Goal: Task Accomplishment & Management: Manage account settings

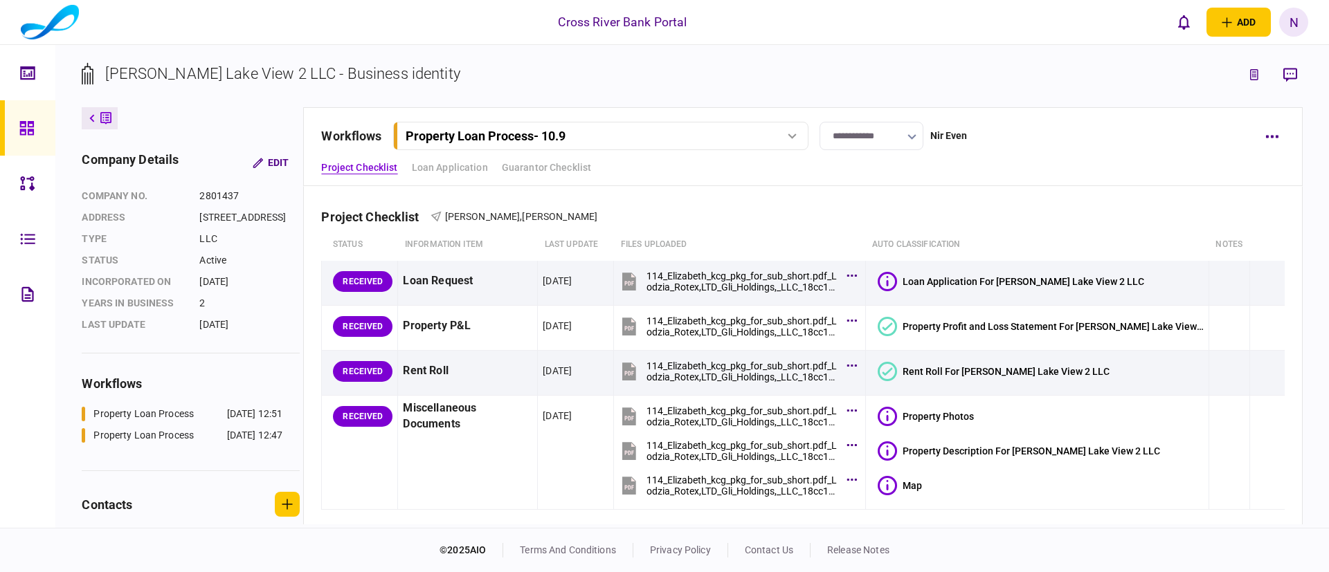
click at [1040, 156] on div "**********" at bounding box center [802, 146] width 999 height 79
click at [936, 198] on div "Project Checklist [PERSON_NAME] , [PERSON_NAME]" at bounding box center [802, 208] width 963 height 42
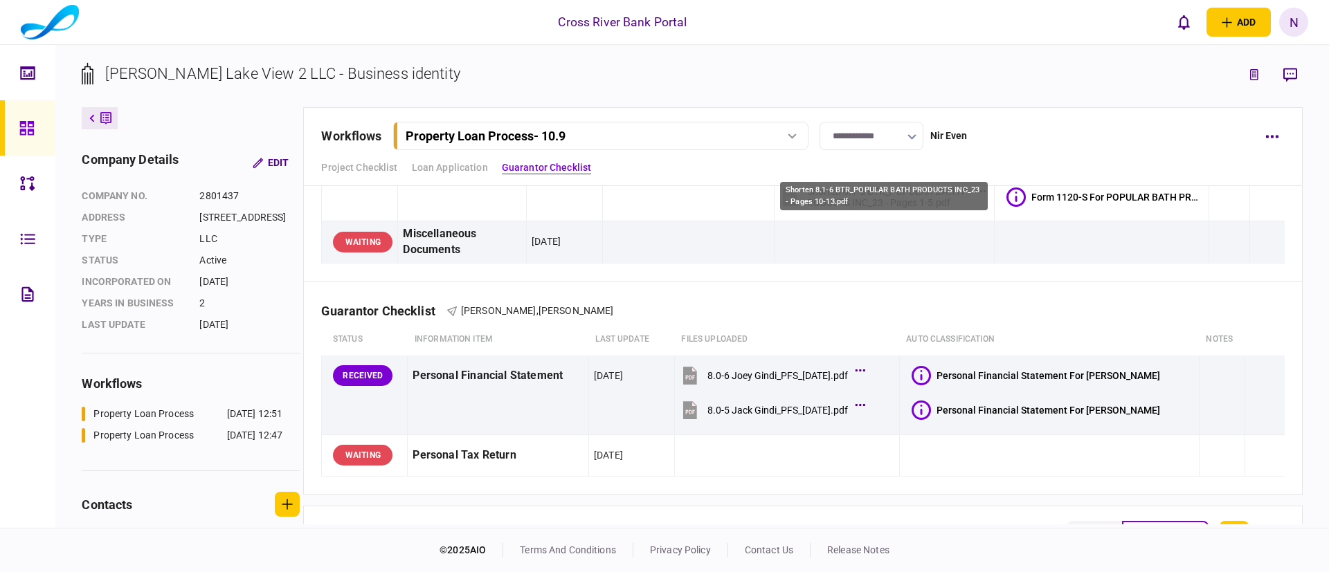
scroll to position [581, 0]
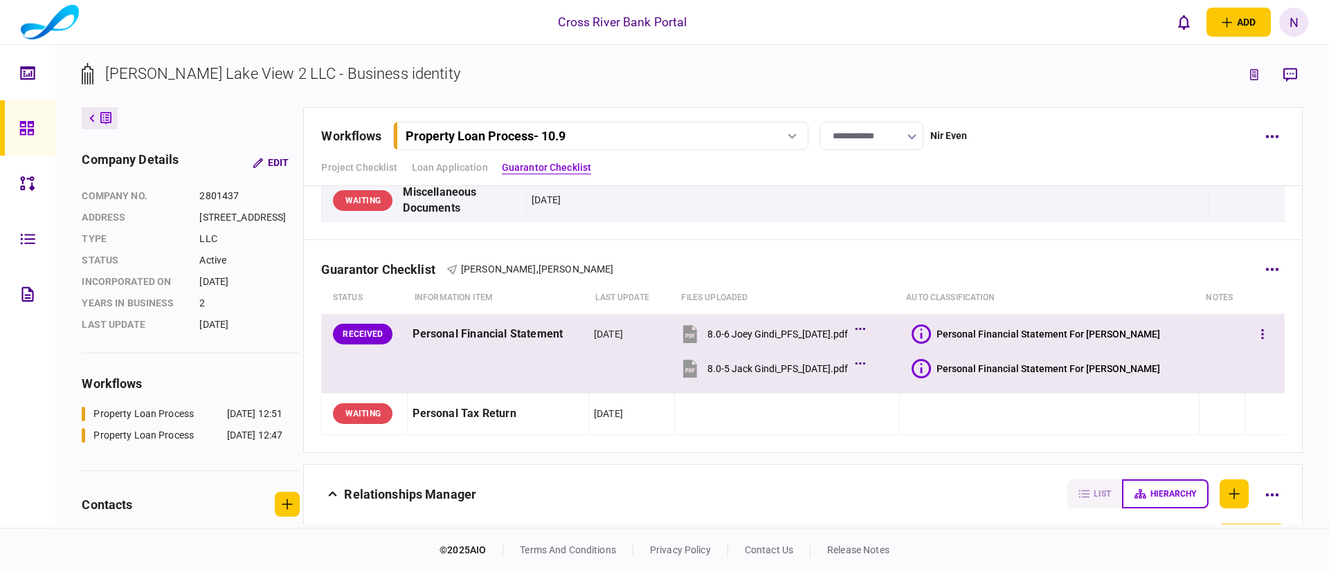
click at [931, 330] on icon at bounding box center [921, 334] width 19 height 19
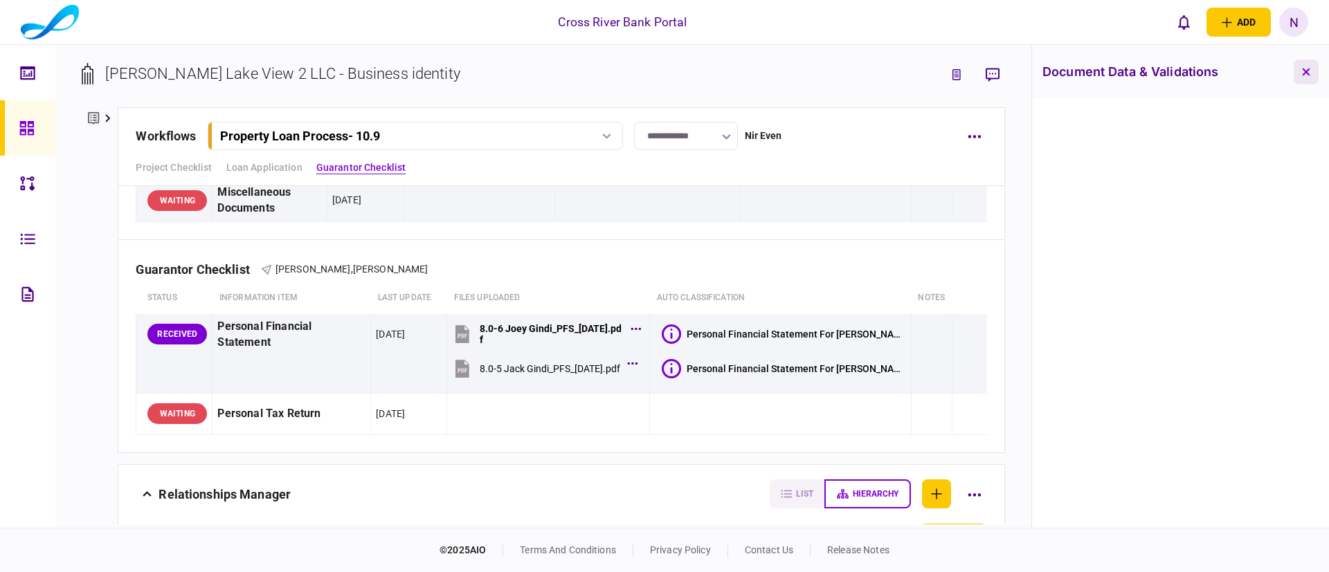
click at [1301, 64] on button "button" at bounding box center [1306, 72] width 25 height 25
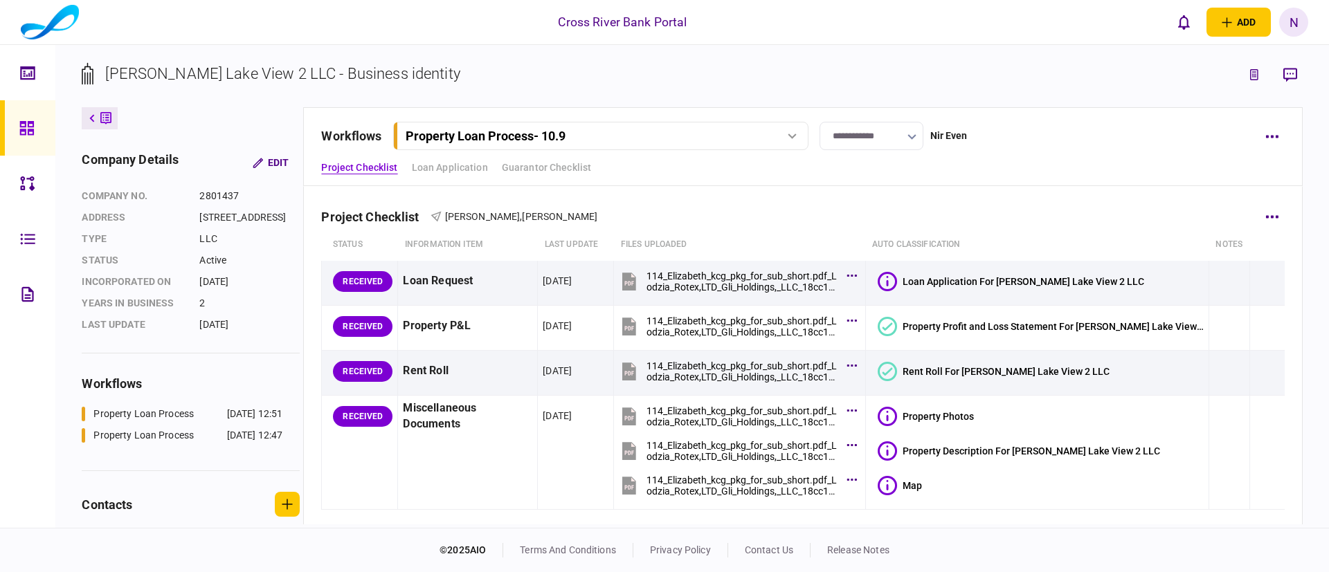
click at [867, 209] on div "Project Checklist [PERSON_NAME] , [PERSON_NAME]" at bounding box center [802, 208] width 963 height 42
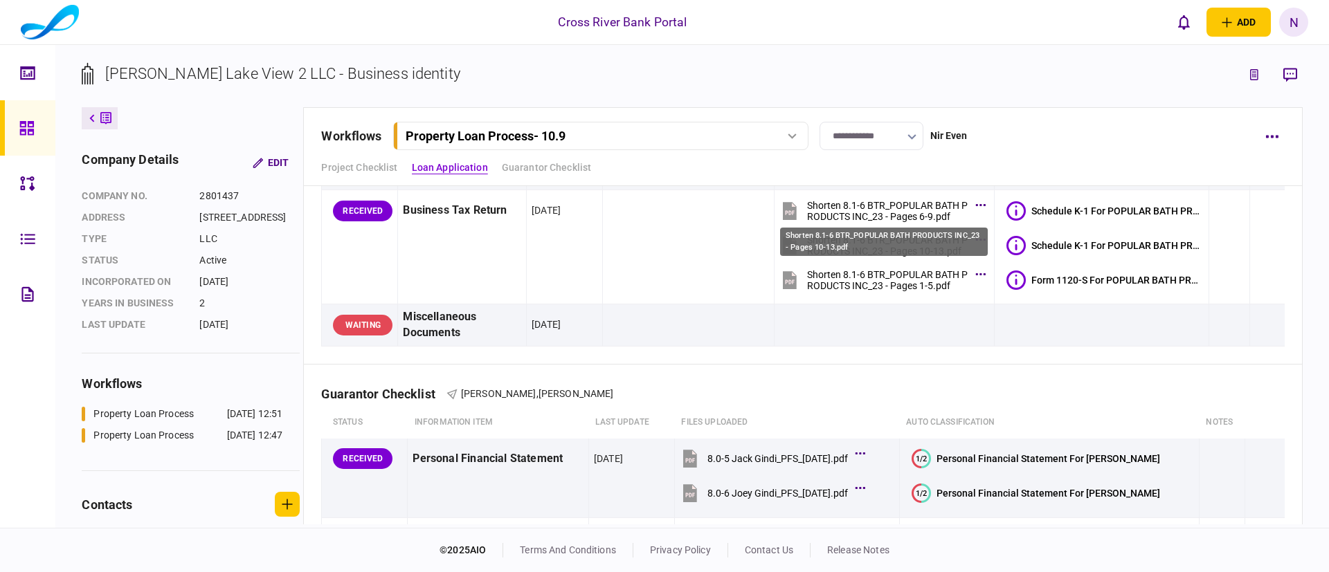
scroll to position [498, 0]
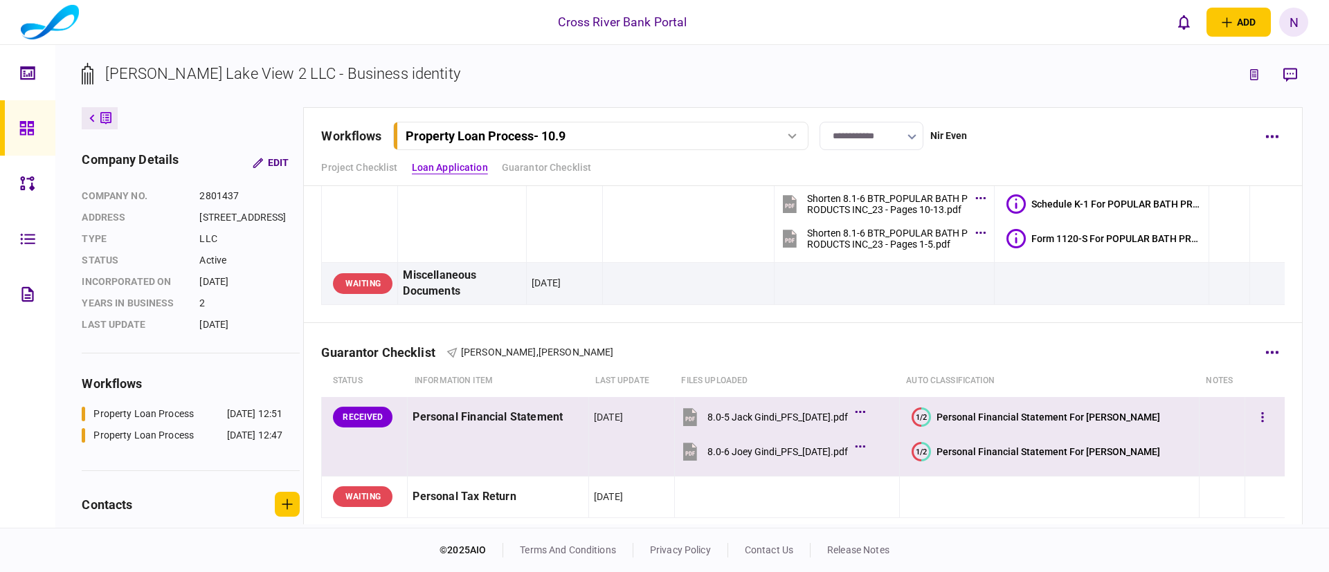
click at [927, 415] on text "1/2" at bounding box center [921, 417] width 11 height 9
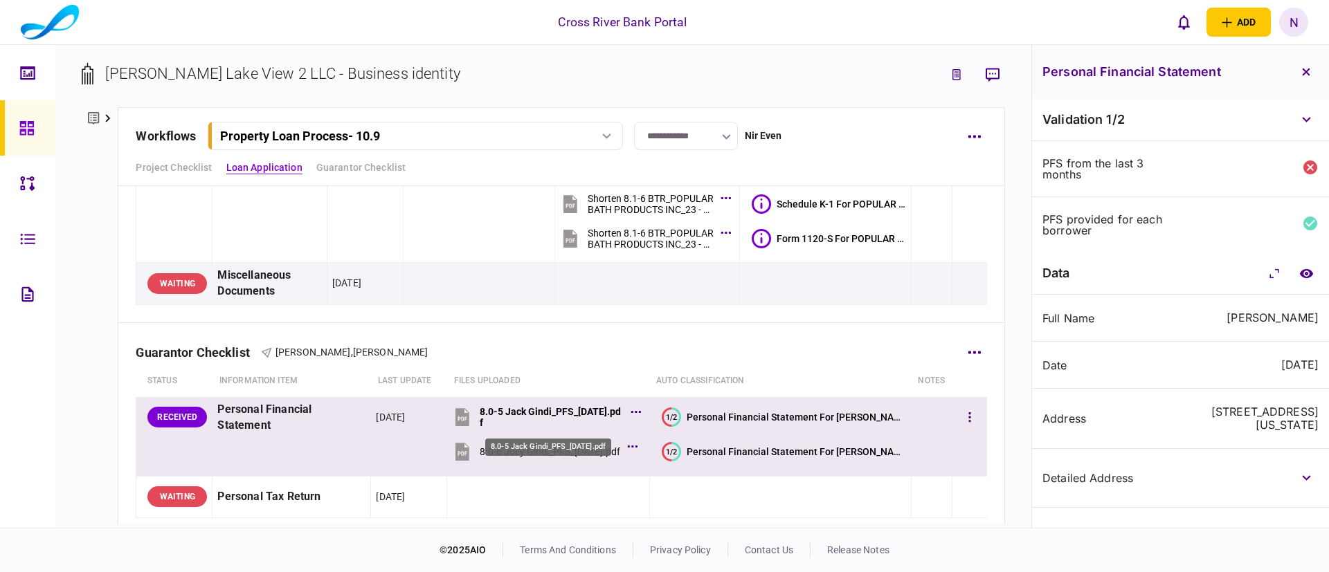
click at [506, 406] on div "8.0-5 Jack Gindi_PFS_[DATE].pdf" at bounding box center [551, 417] width 143 height 22
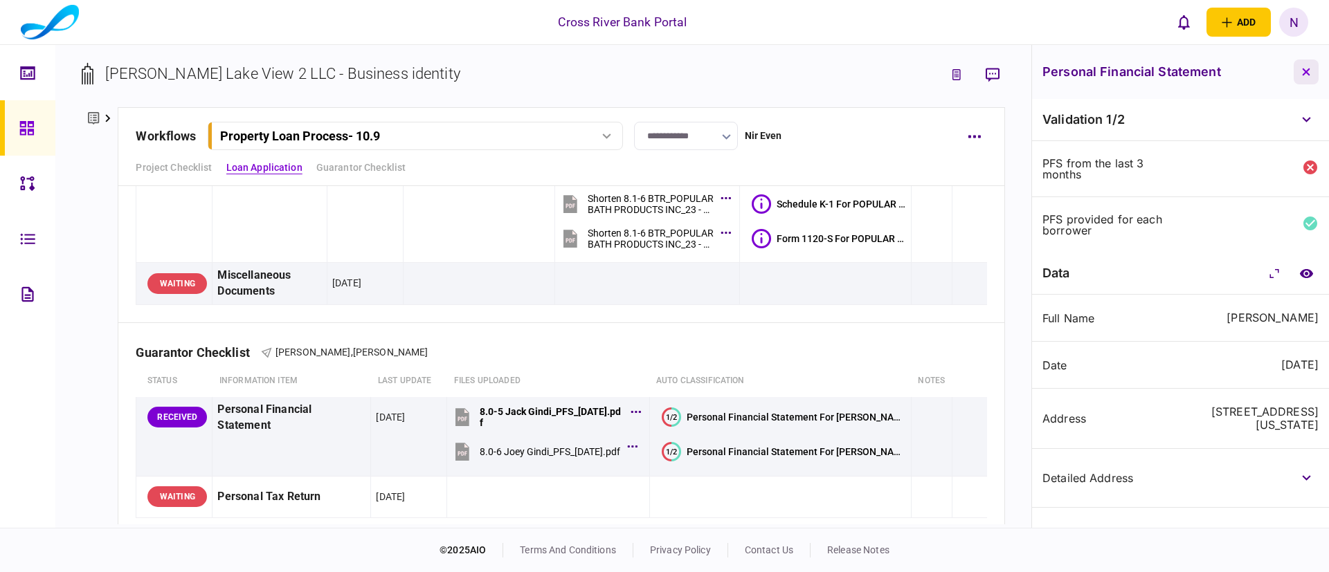
click at [1308, 74] on icon "button" at bounding box center [1306, 72] width 8 height 8
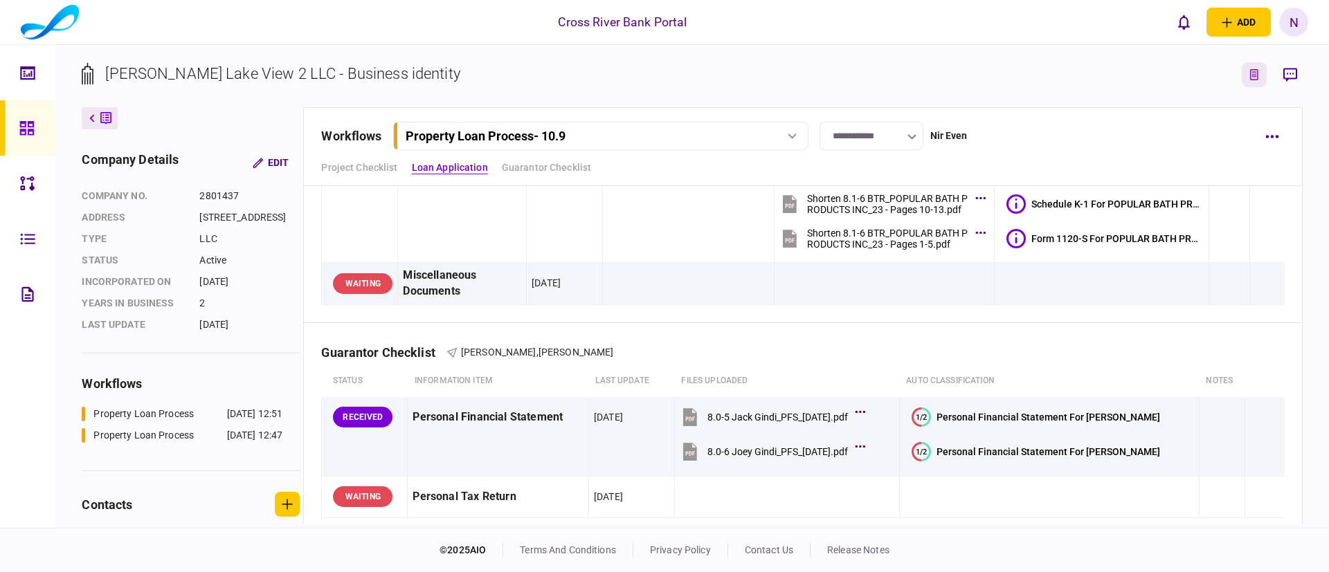
click at [1251, 73] on icon "link to underwriting page" at bounding box center [1254, 74] width 8 height 11
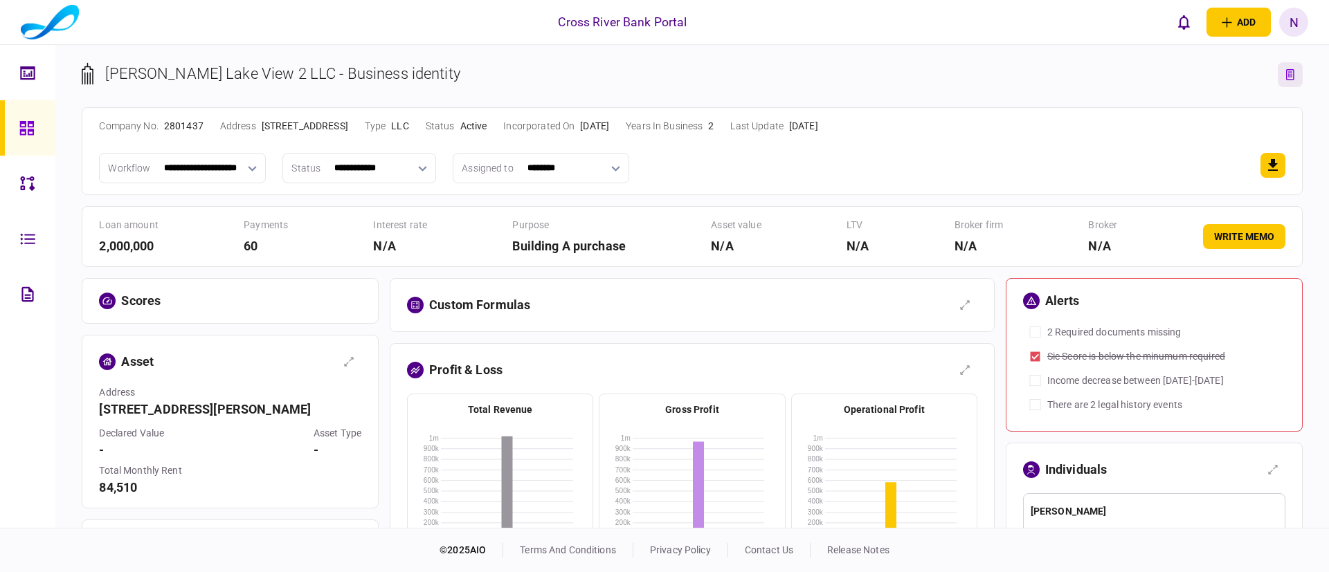
click at [712, 171] on div "**********" at bounding box center [692, 168] width 1186 height 30
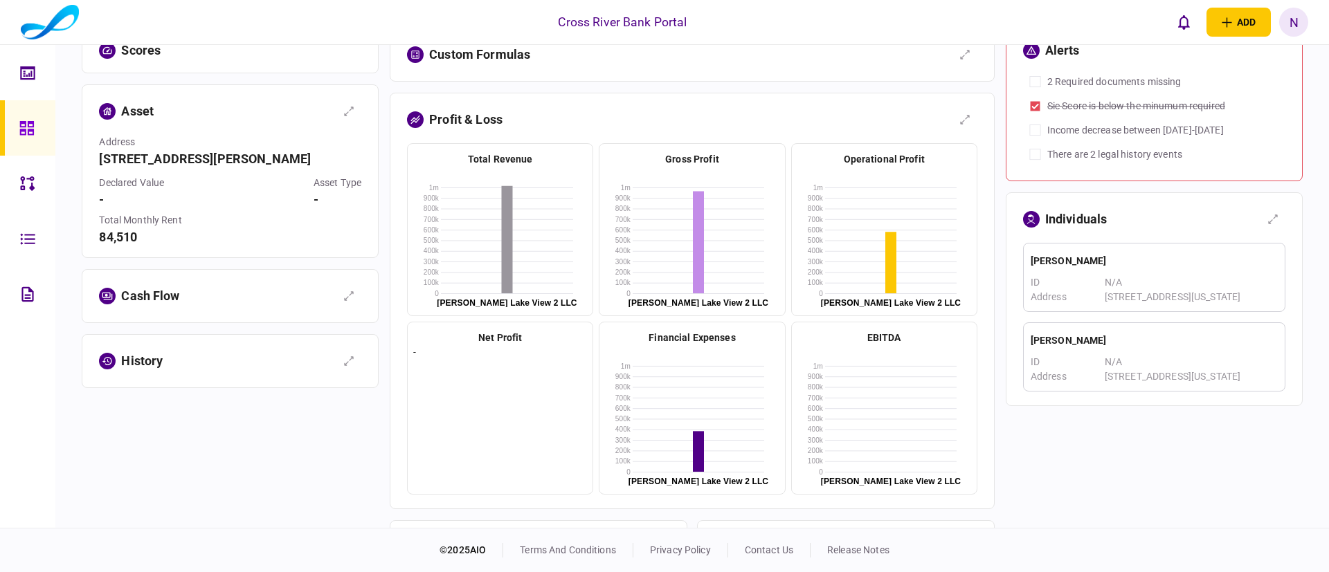
scroll to position [250, 0]
click at [1267, 221] on icon "button" at bounding box center [1272, 220] width 11 height 11
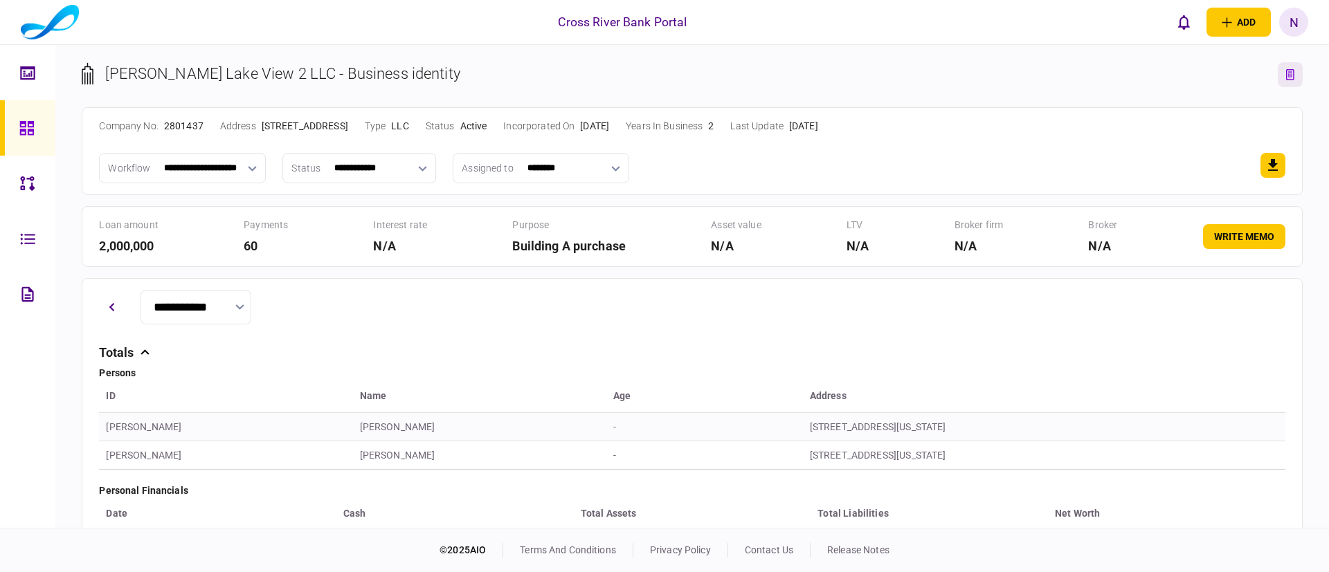
click at [826, 301] on div "**********" at bounding box center [692, 307] width 1186 height 35
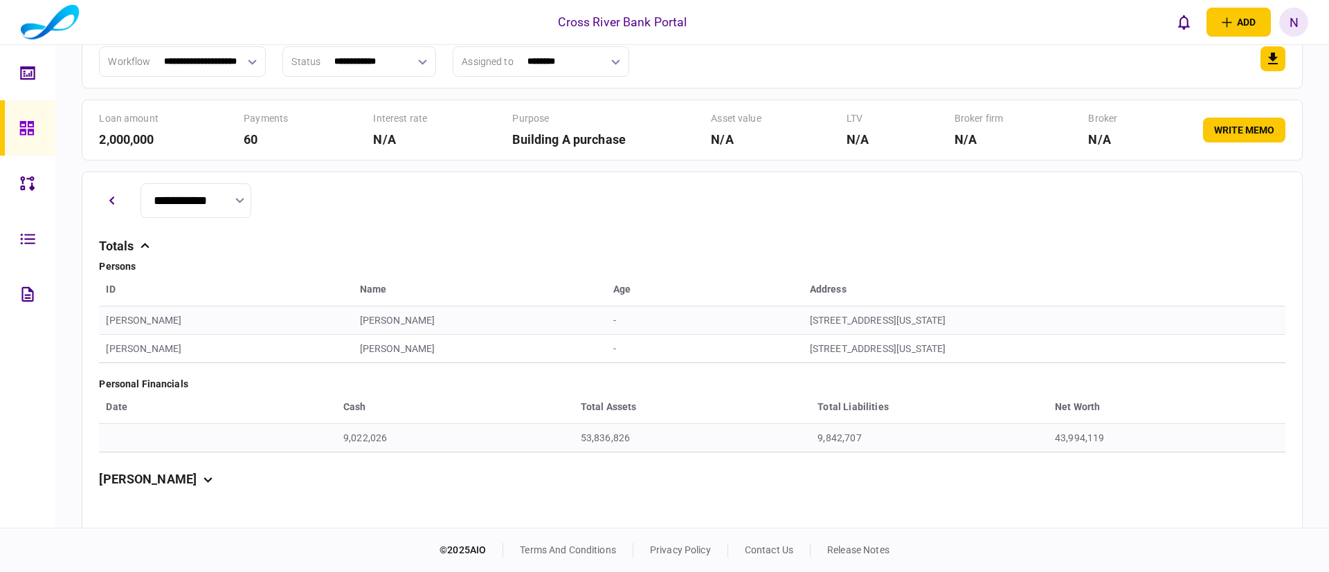
scroll to position [148, 0]
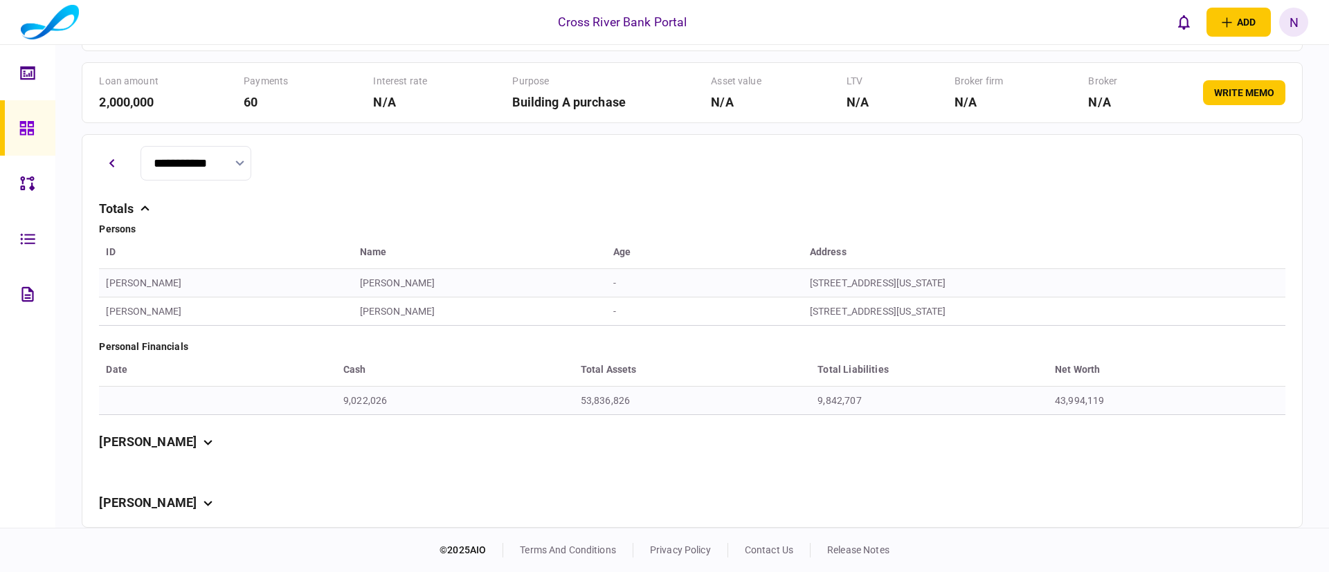
click at [177, 442] on section "[PERSON_NAME]" at bounding box center [692, 442] width 1186 height 12
click at [204, 440] on icon at bounding box center [208, 443] width 8 height 6
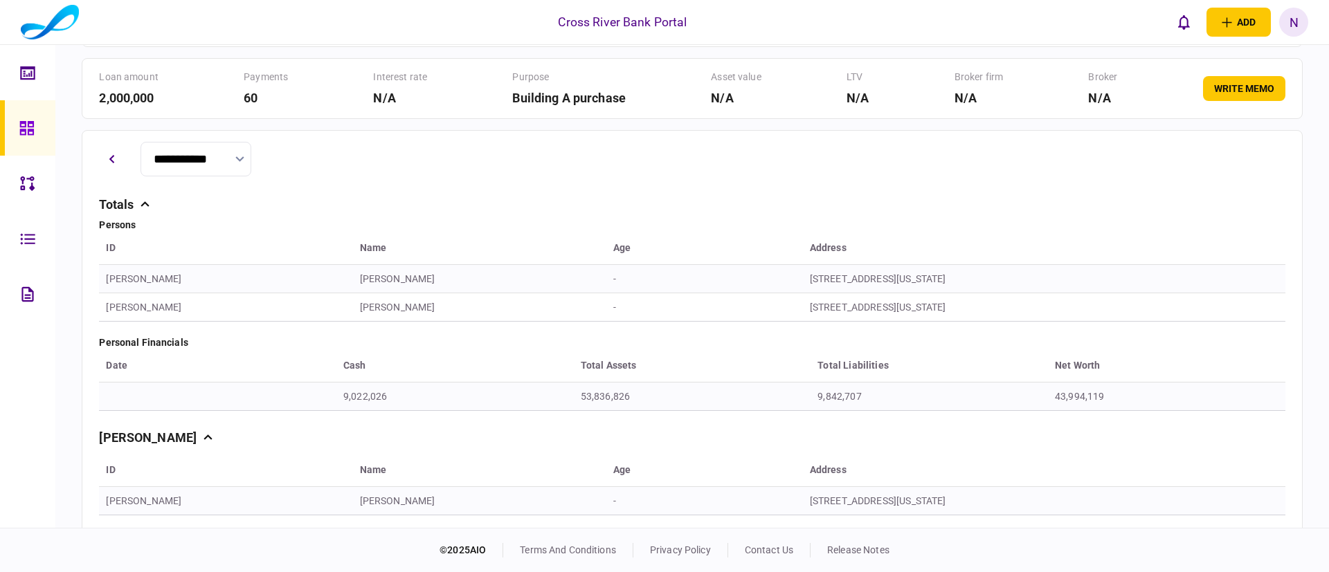
click at [368, 425] on section "Totals Persons ID Name Age address Jack Gindi Jack Gindi - 376 Avenue W Brookly…" at bounding box center [692, 432] width 1186 height 467
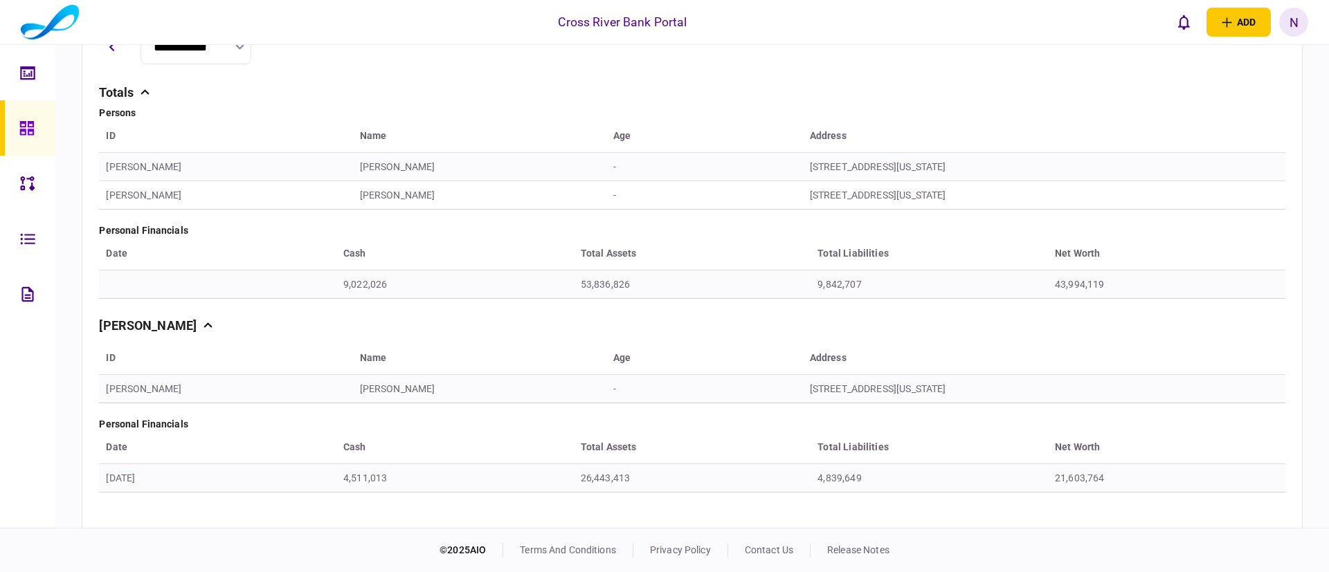
scroll to position [136, 0]
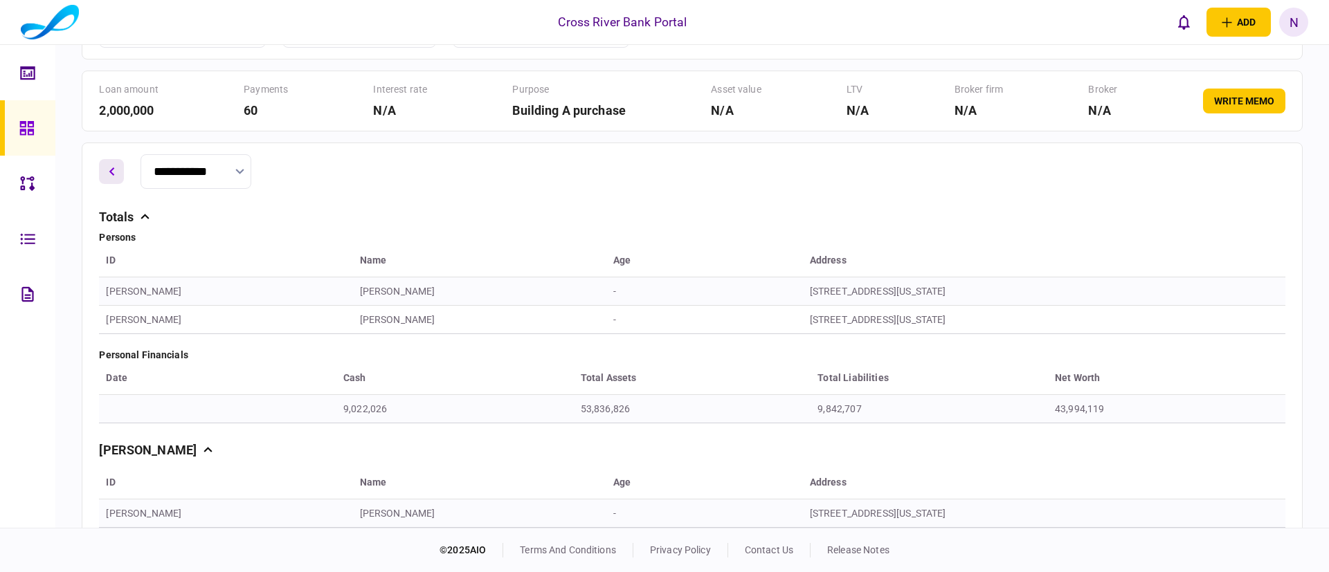
click at [109, 174] on icon "button" at bounding box center [112, 172] width 6 height 9
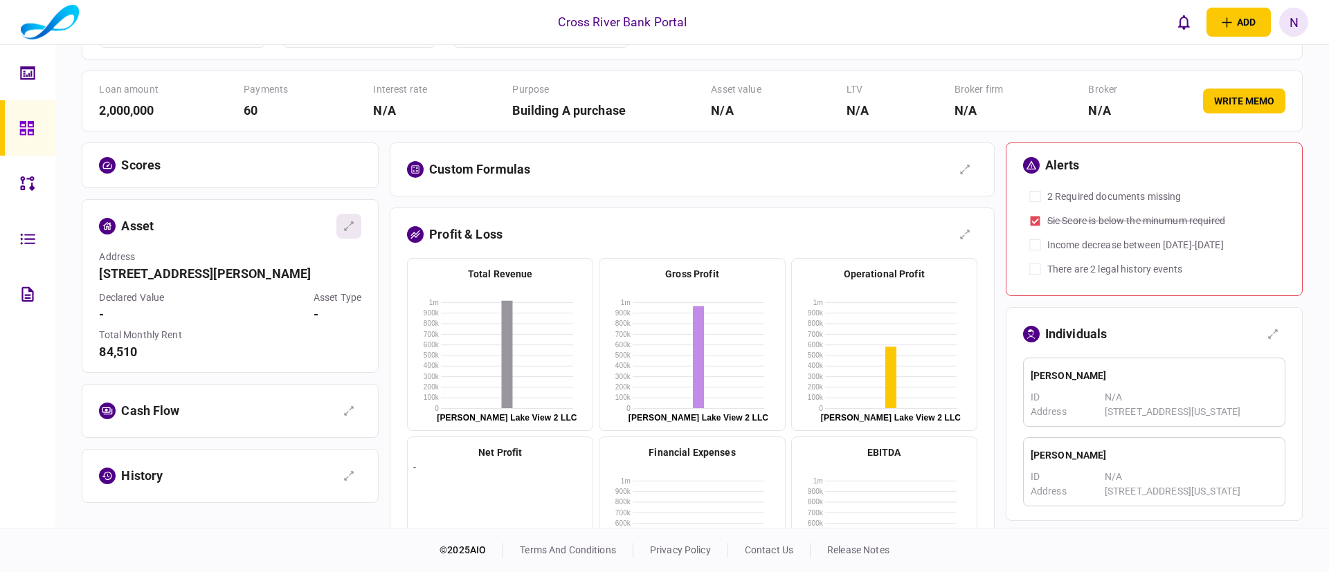
click at [347, 228] on icon "button" at bounding box center [348, 226] width 11 height 11
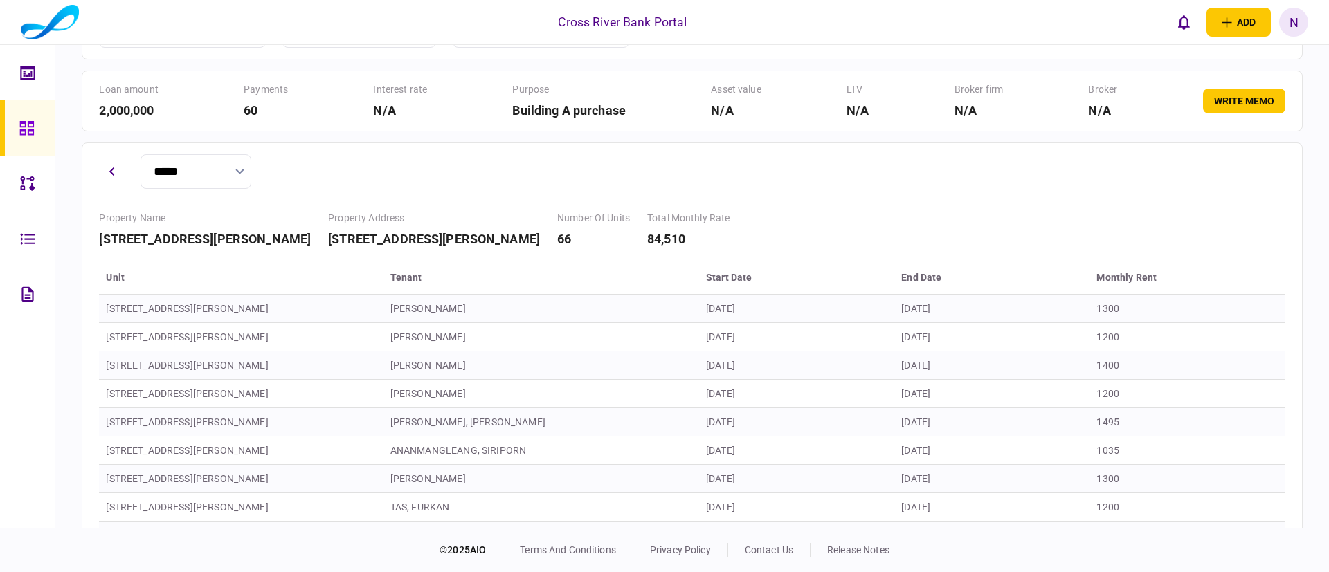
click at [664, 239] on div "Property Name 114 Elizabeth Street Property Address 114 Elizabeth Street Number…" at bounding box center [692, 229] width 1186 height 37
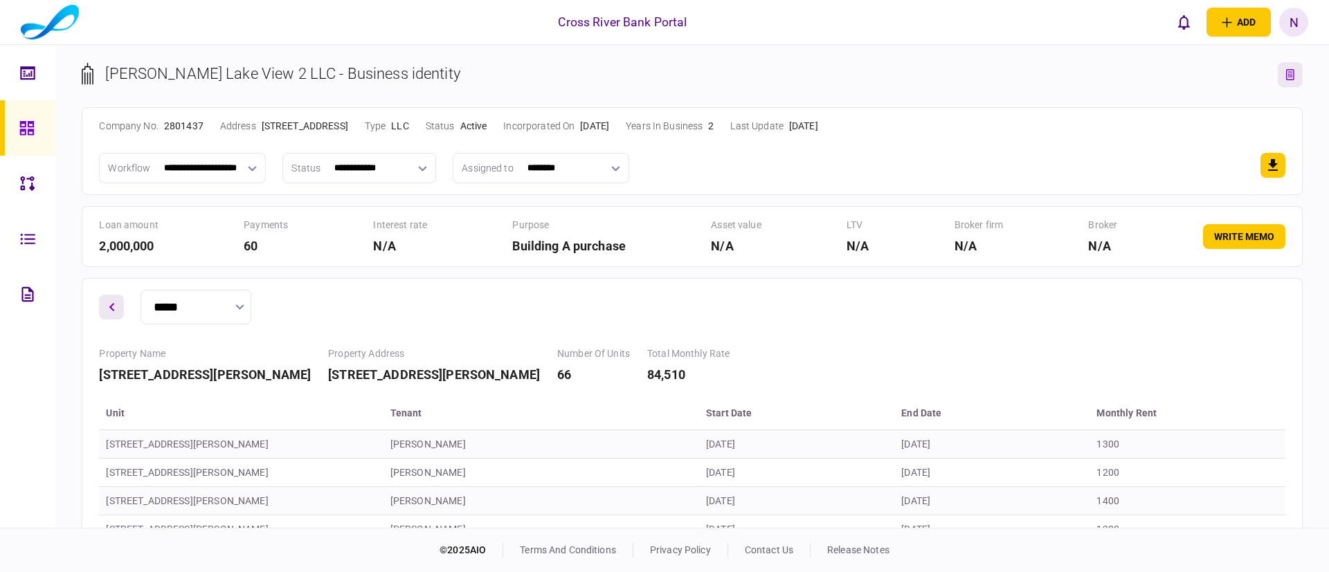
click at [108, 300] on button "button" at bounding box center [111, 307] width 25 height 25
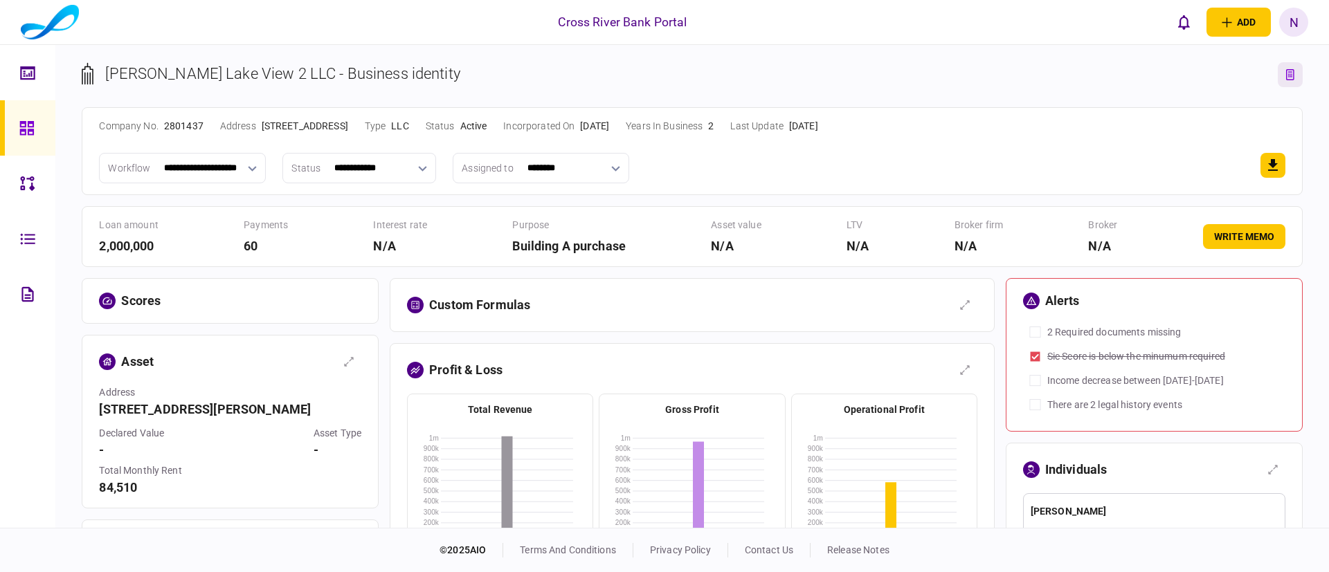
click at [770, 302] on div "Custom formulas" at bounding box center [677, 305] width 540 height 25
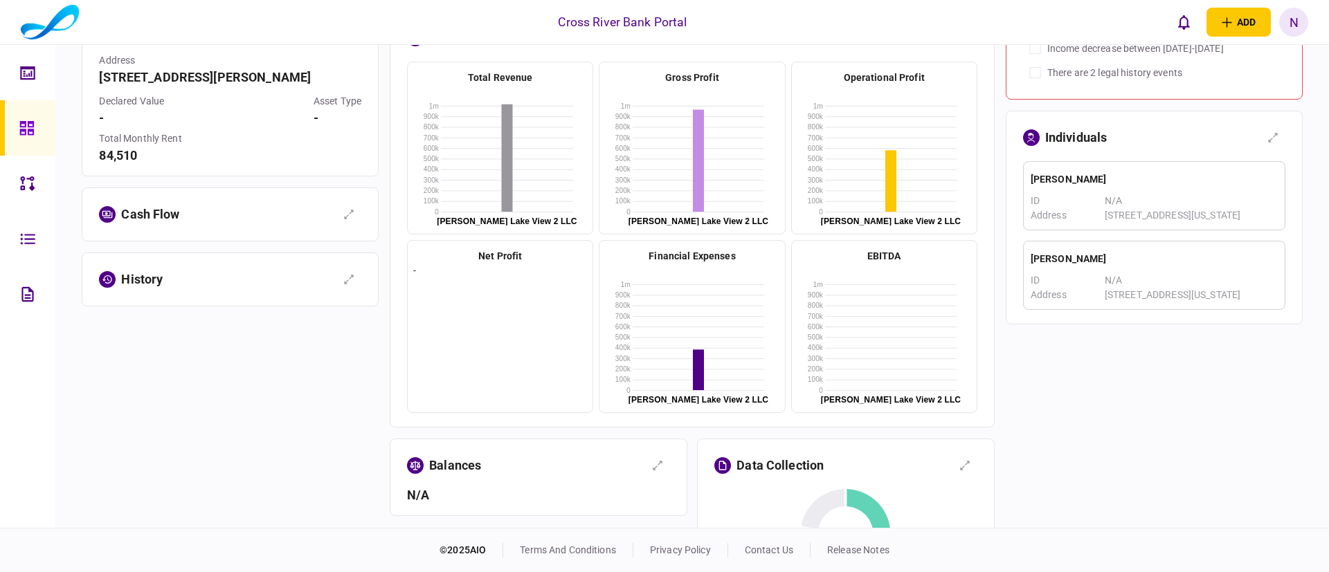
scroll to position [291, 0]
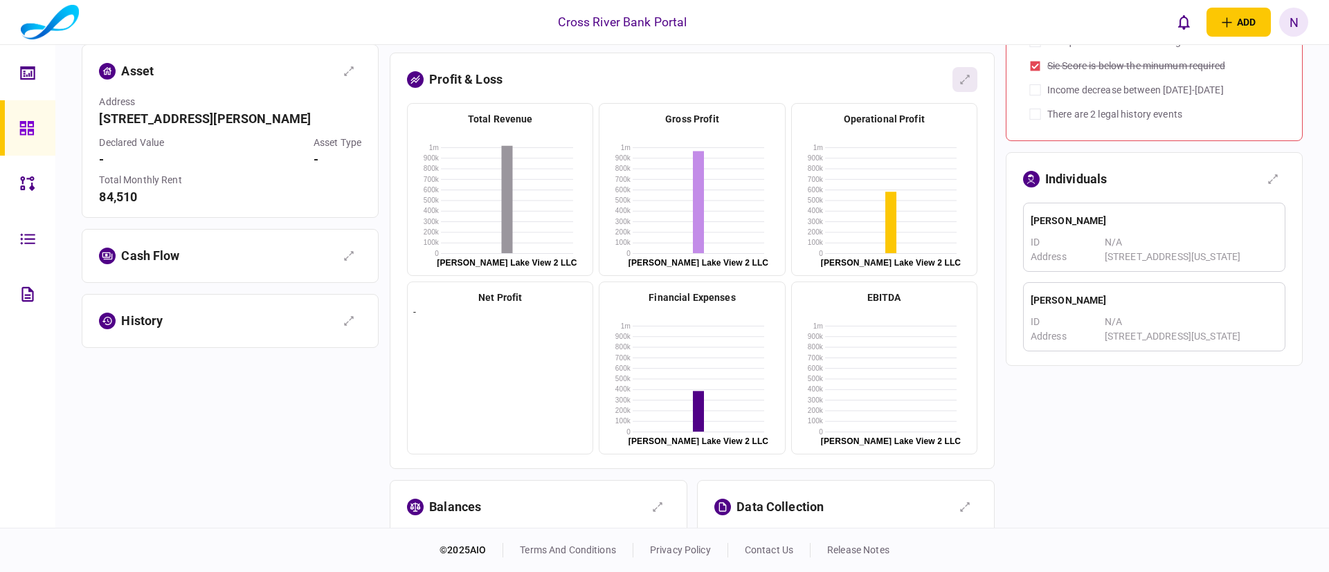
click at [964, 84] on icon "button" at bounding box center [964, 79] width 11 height 11
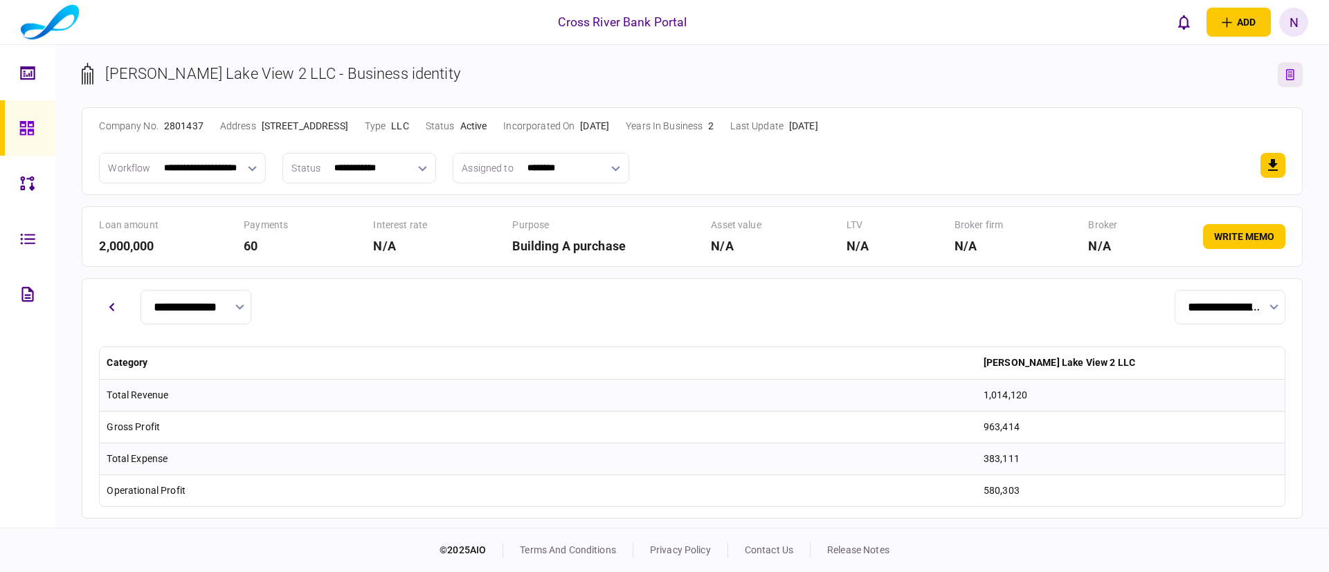
click at [451, 292] on div "**********" at bounding box center [692, 307] width 1186 height 35
click at [507, 327] on div "**********" at bounding box center [692, 398] width 1220 height 241
click at [118, 305] on button "button" at bounding box center [111, 307] width 25 height 25
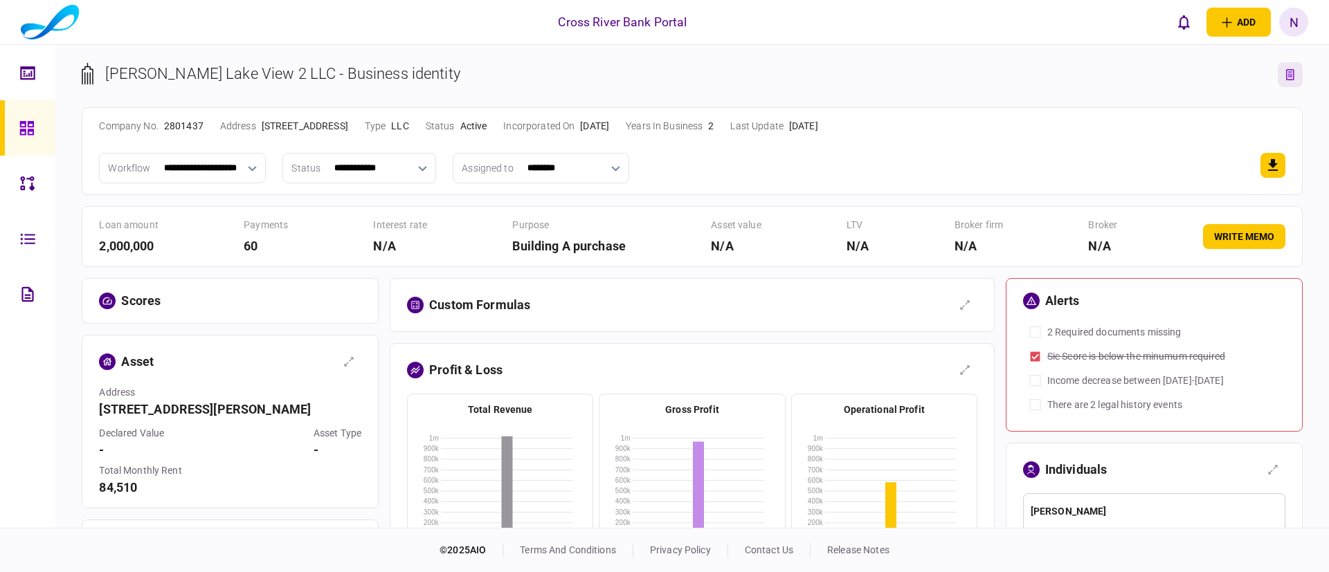
click at [649, 300] on div "Custom formulas" at bounding box center [677, 305] width 540 height 25
click at [934, 72] on section "[PERSON_NAME] Lake View 2 LLC - Business identity" at bounding box center [692, 84] width 1220 height 45
click at [977, 133] on div "company no. 2801437 address 350 ORANGE STREET, SUITE 101, NEW HAVEN, CT, 06511 …" at bounding box center [692, 126] width 1186 height 15
click at [658, 138] on section "**********" at bounding box center [692, 151] width 1220 height 88
click at [677, 73] on section "[PERSON_NAME] Lake View 2 LLC - Business identity" at bounding box center [692, 84] width 1220 height 45
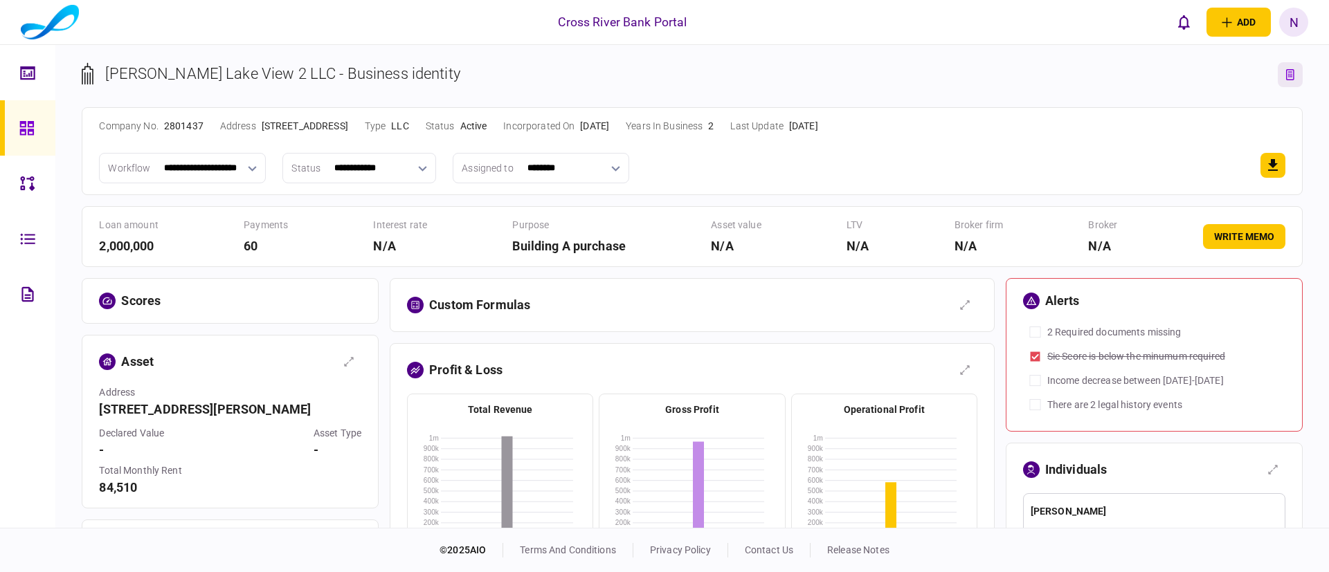
click at [890, 73] on icon "link to entity page" at bounding box center [1290, 74] width 8 height 11
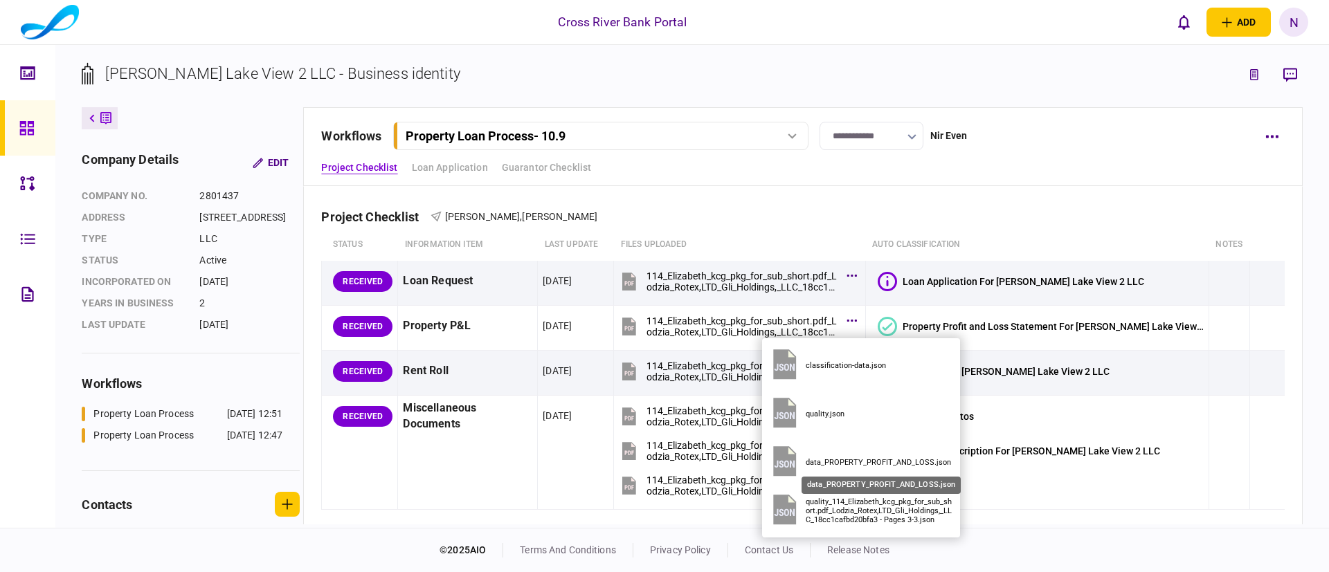
click at [853, 460] on div "data_PROPERTY_PROFIT_AND_LOSS.json" at bounding box center [880, 462] width 149 height 9
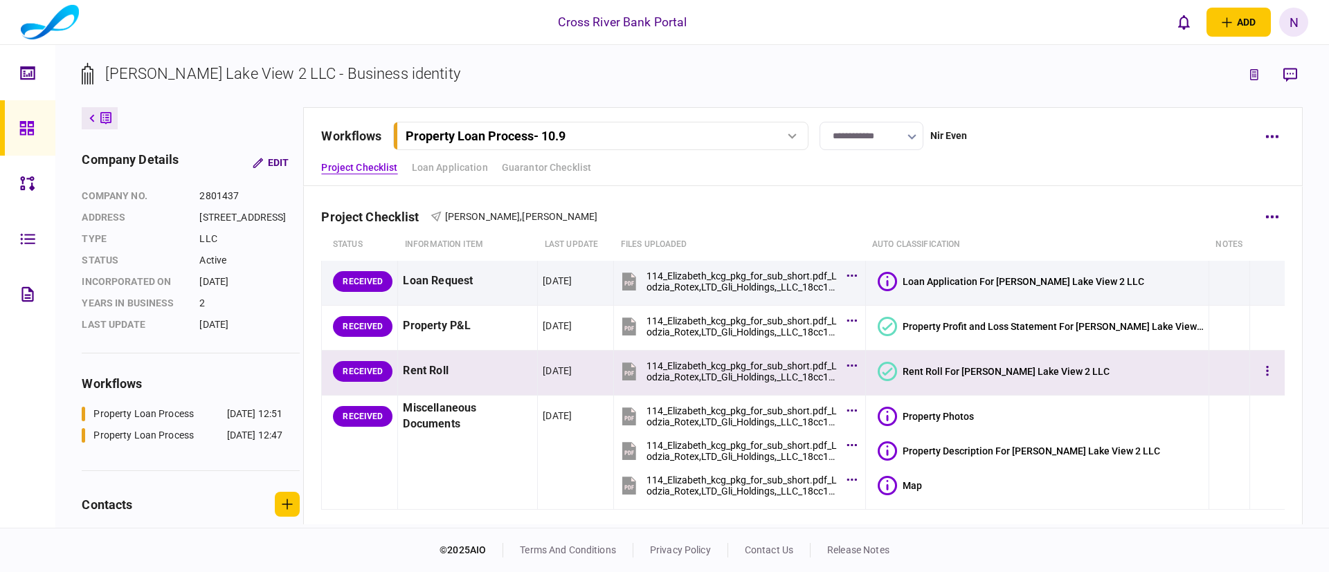
click at [890, 367] on icon at bounding box center [887, 371] width 19 height 19
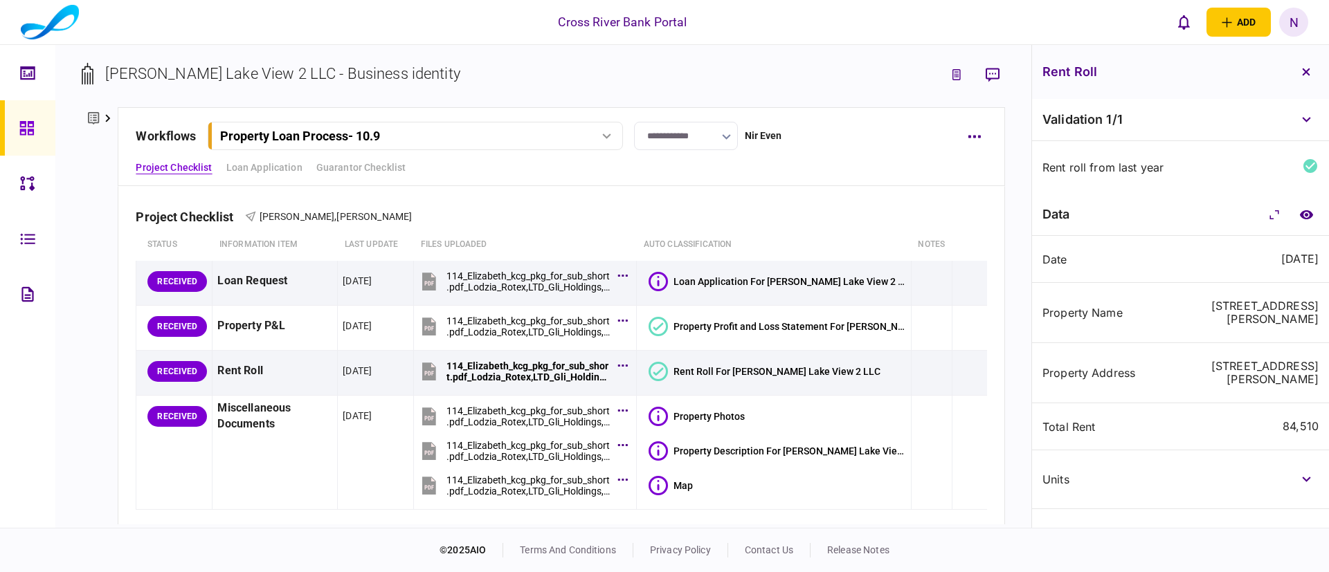
click at [890, 268] on div "Date [DATE]" at bounding box center [1180, 259] width 297 height 47
click at [890, 343] on div "property address [STREET_ADDRESS][PERSON_NAME]" at bounding box center [1180, 373] width 297 height 60
click at [890, 79] on icon "link to underwriting page" at bounding box center [956, 74] width 8 height 11
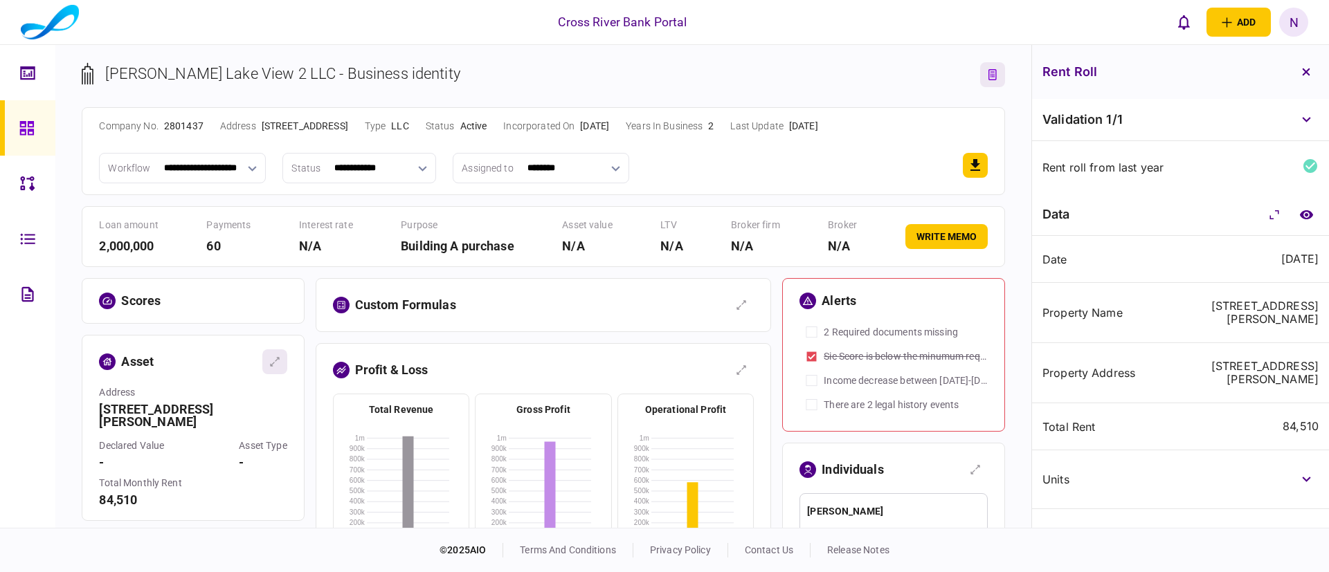
click at [273, 361] on icon "button" at bounding box center [274, 361] width 11 height 11
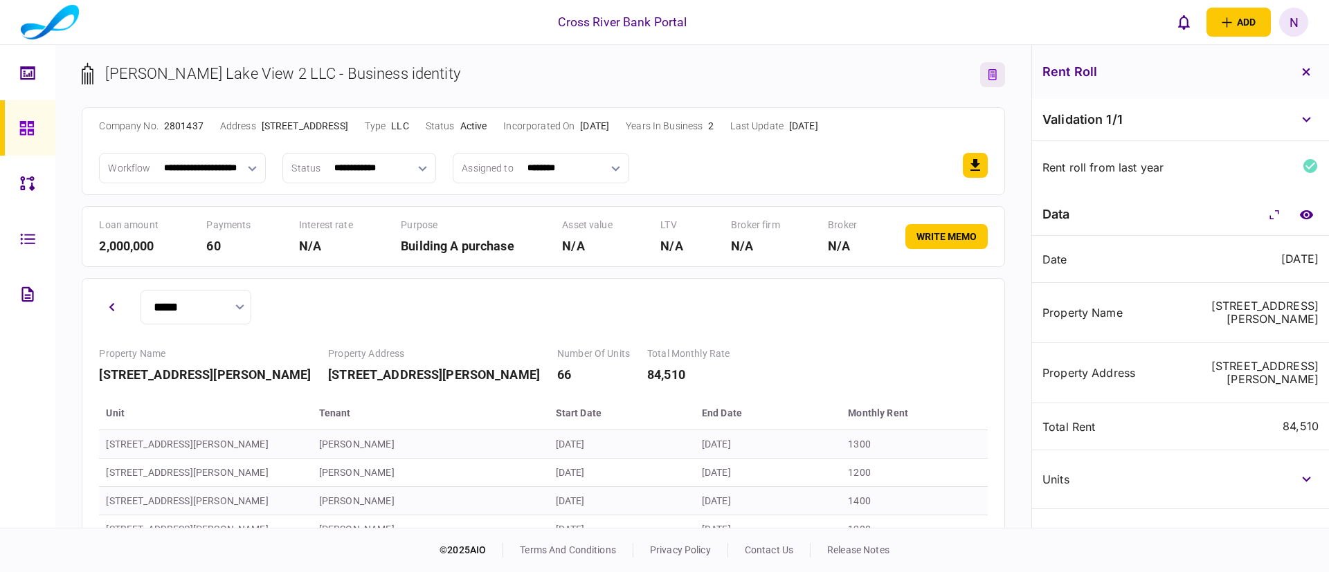
click at [890, 73] on button "link to entity page" at bounding box center [992, 74] width 25 height 25
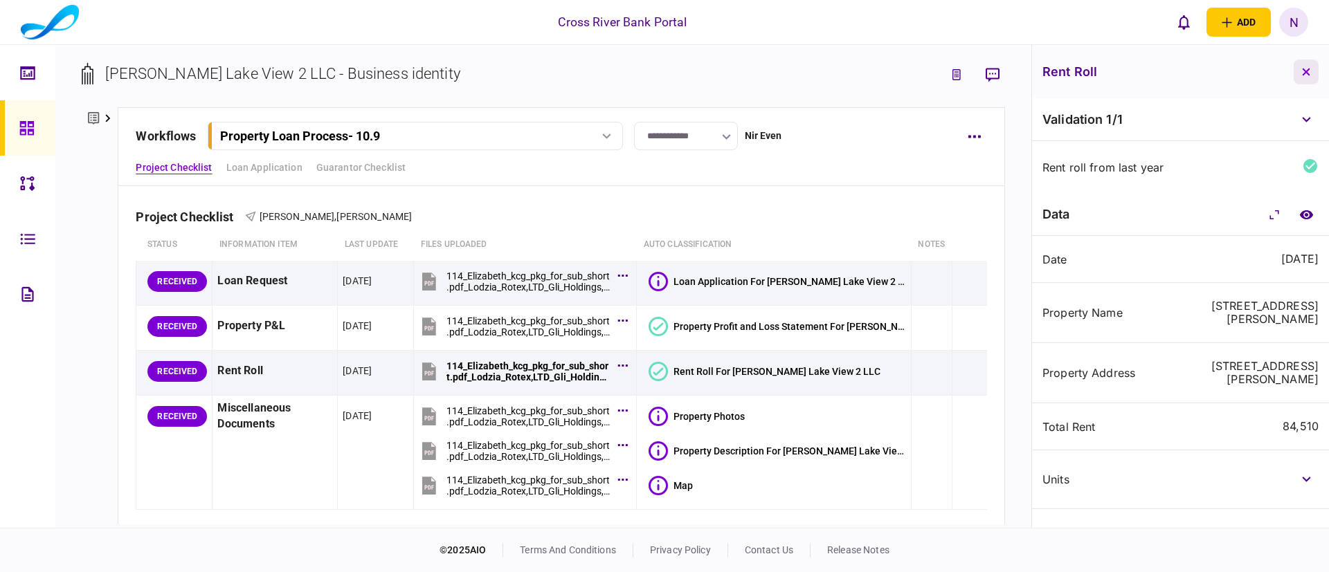
click at [890, 68] on icon "button" at bounding box center [1306, 72] width 8 height 8
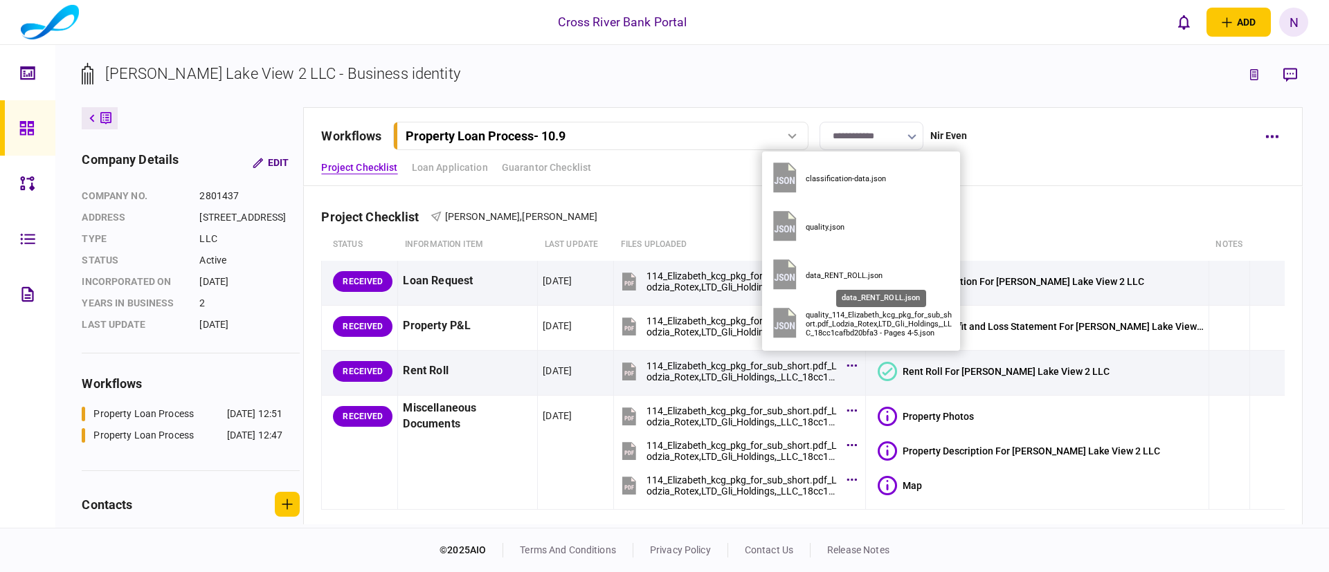
click at [818, 271] on div "data_RENT_ROLL.json" at bounding box center [880, 275] width 149 height 9
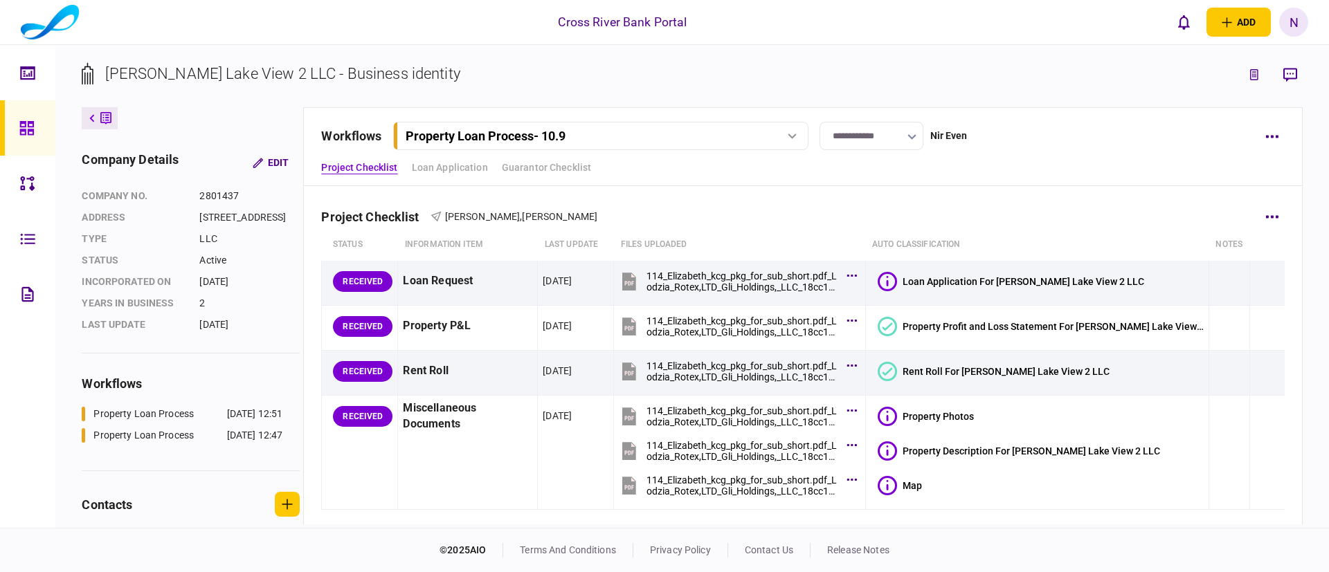
click at [820, 215] on div "Project Checklist [PERSON_NAME] , [PERSON_NAME]" at bounding box center [802, 208] width 963 height 42
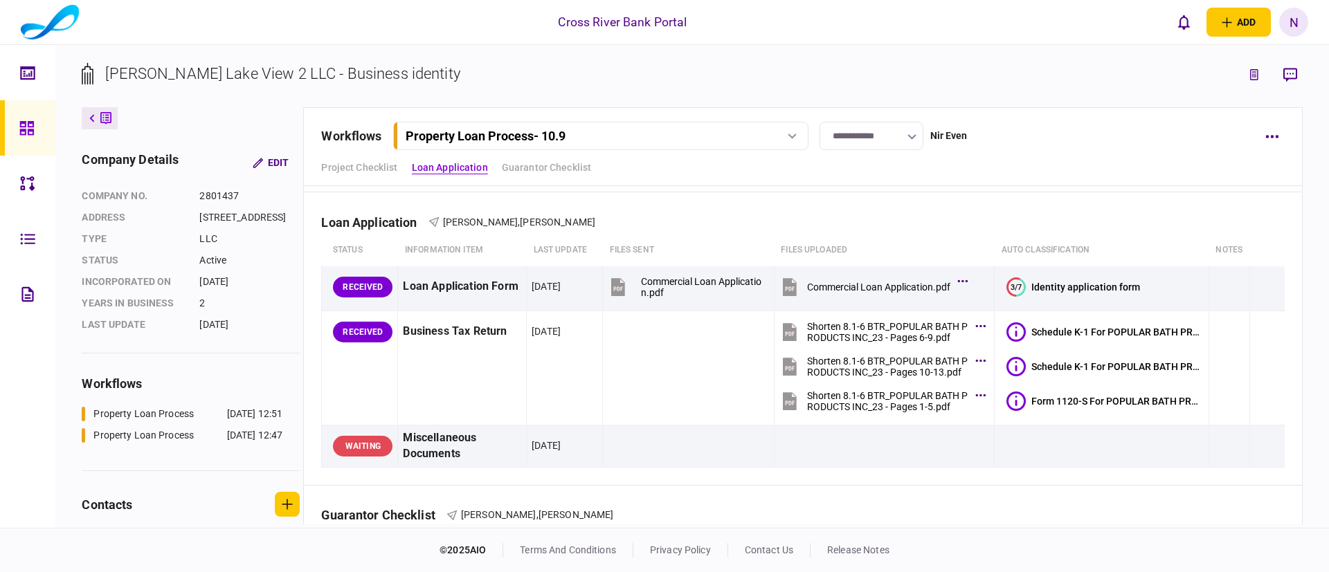
scroll to position [332, 0]
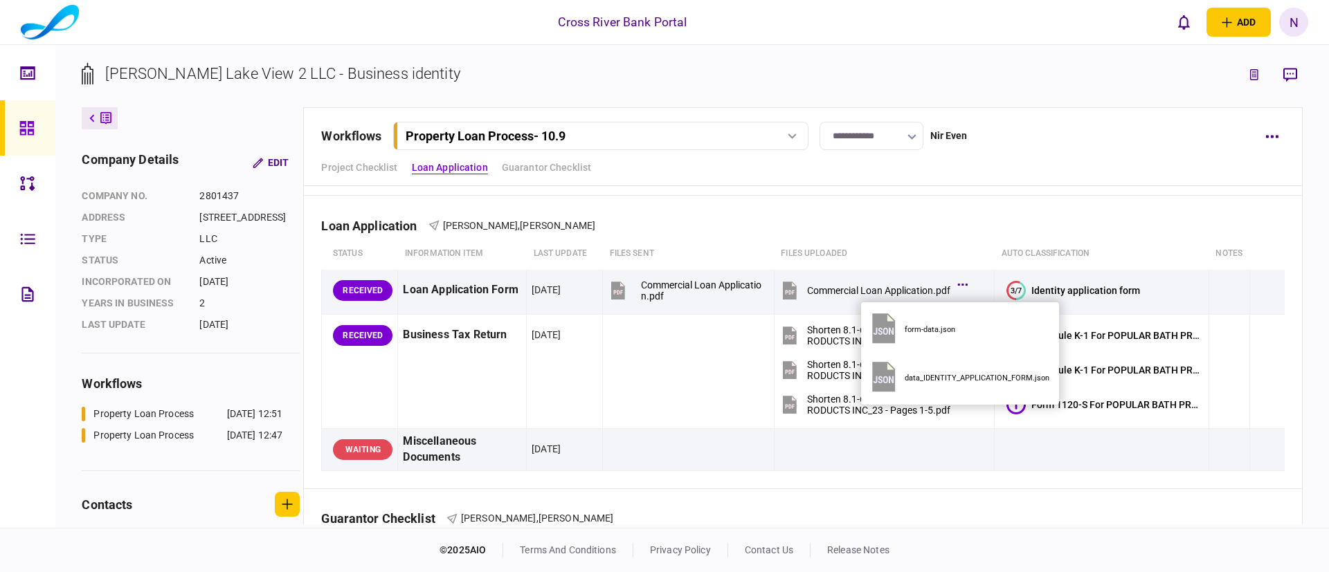
click at [890, 369] on button "data_IDENTITY_APPLICATION_FORM.json" at bounding box center [960, 378] width 187 height 48
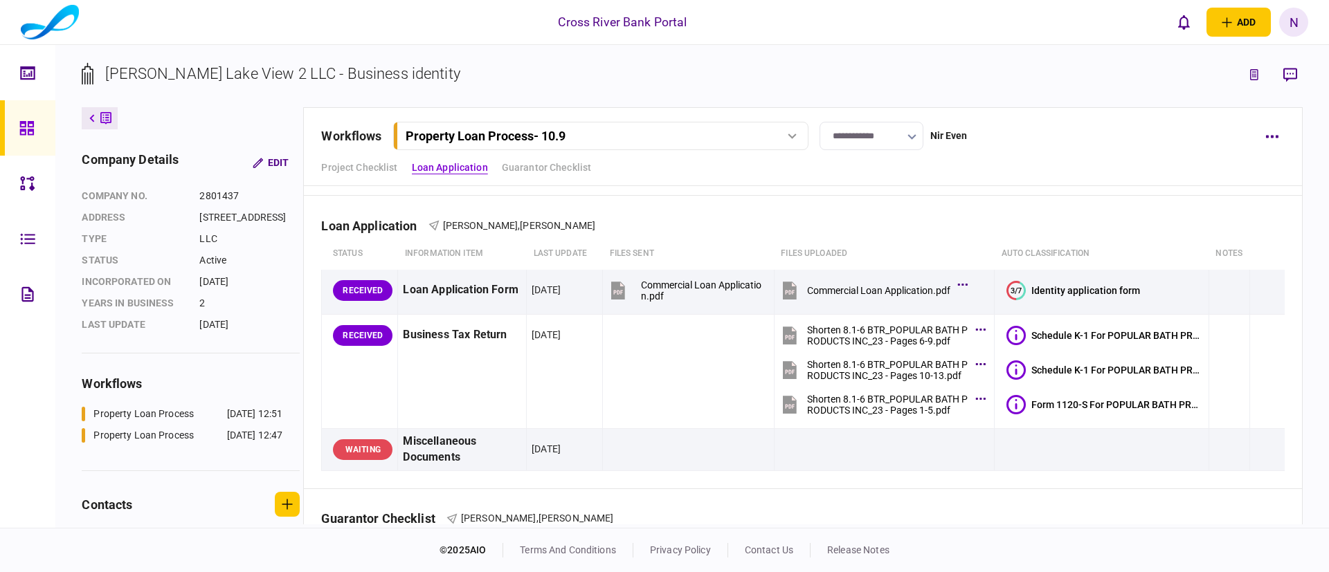
click at [17, 293] on link at bounding box center [27, 293] width 55 height 55
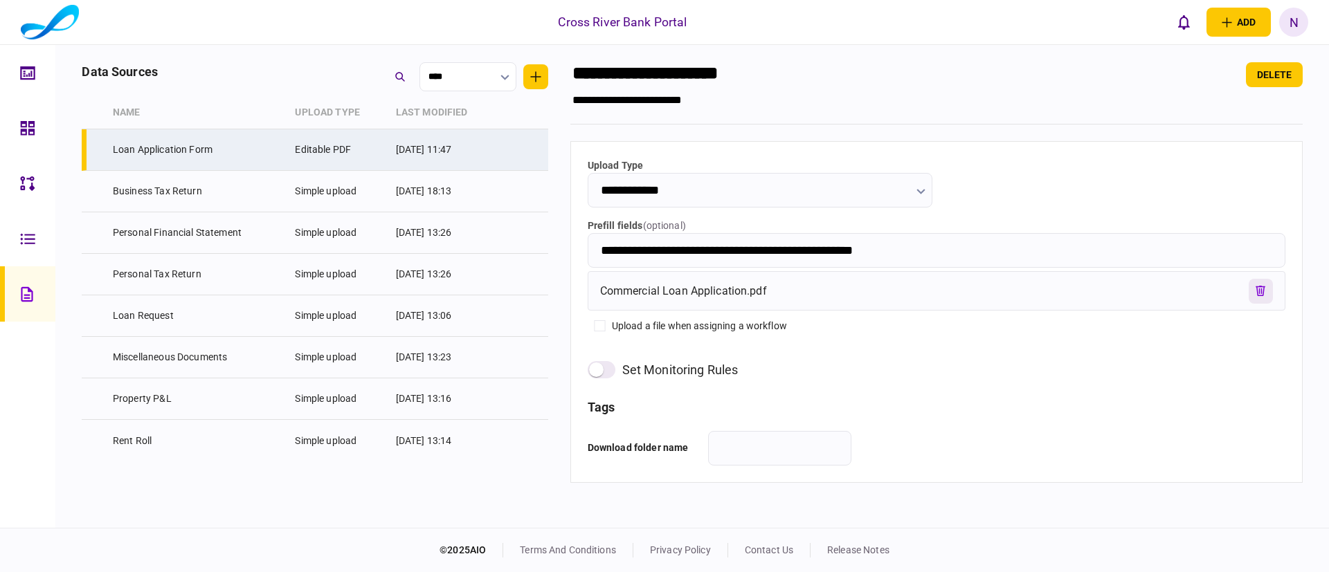
click at [890, 291] on icon "remove file" at bounding box center [1261, 291] width 10 height 10
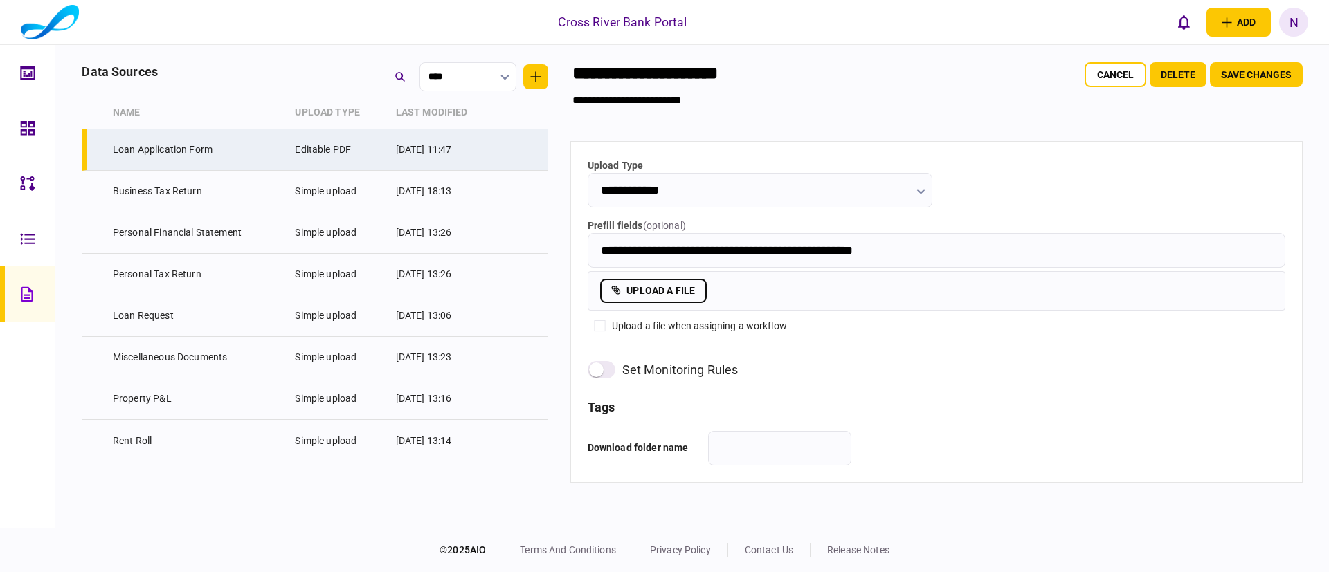
click at [698, 294] on label "upload a file" at bounding box center [653, 291] width 107 height 24
click at [0, 0] on input "upload a file" at bounding box center [0, 0] width 0 height 0
click at [890, 70] on button "Save changes" at bounding box center [1256, 74] width 93 height 25
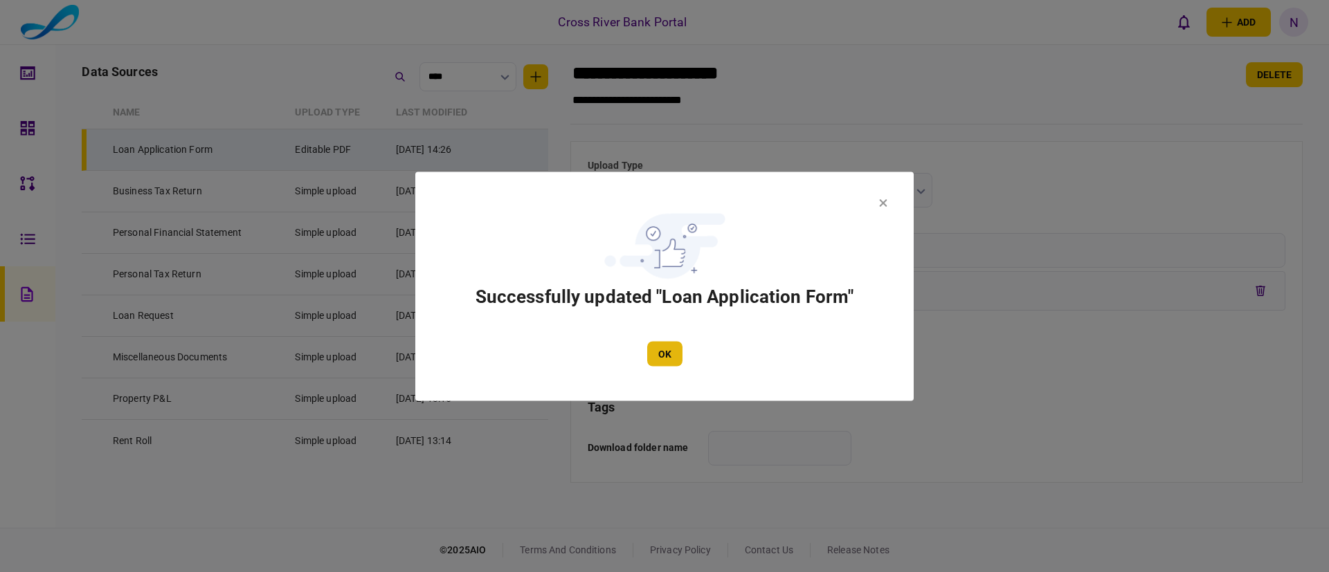
click at [658, 348] on button "OK" at bounding box center [664, 353] width 35 height 25
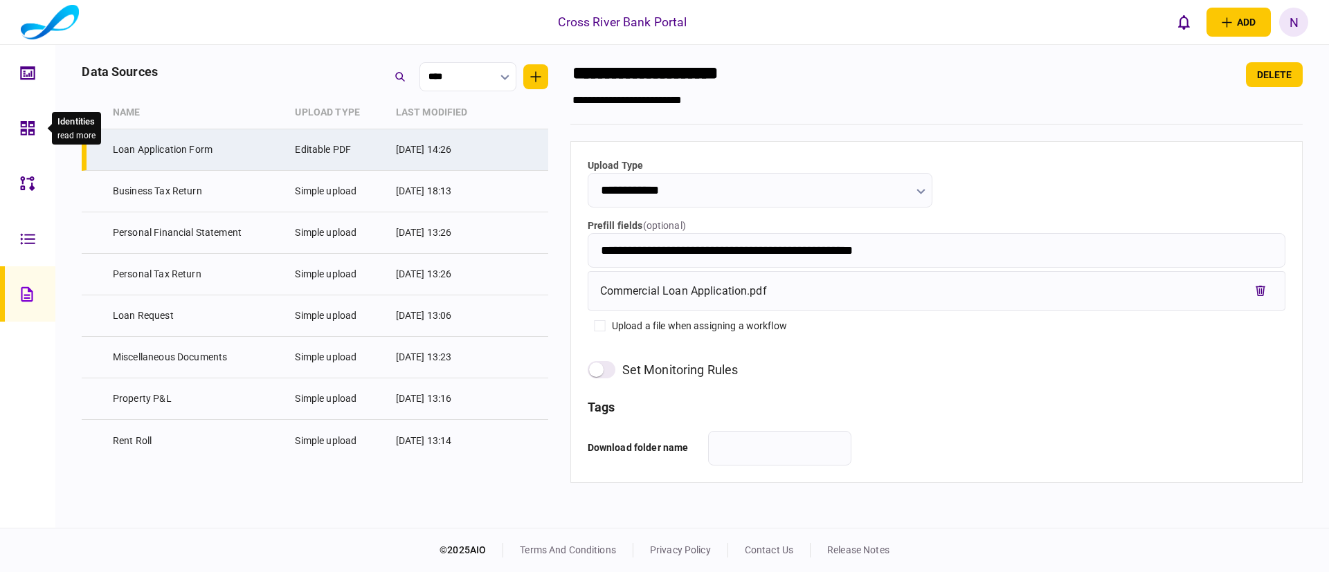
click at [36, 129] on div at bounding box center [31, 127] width 22 height 55
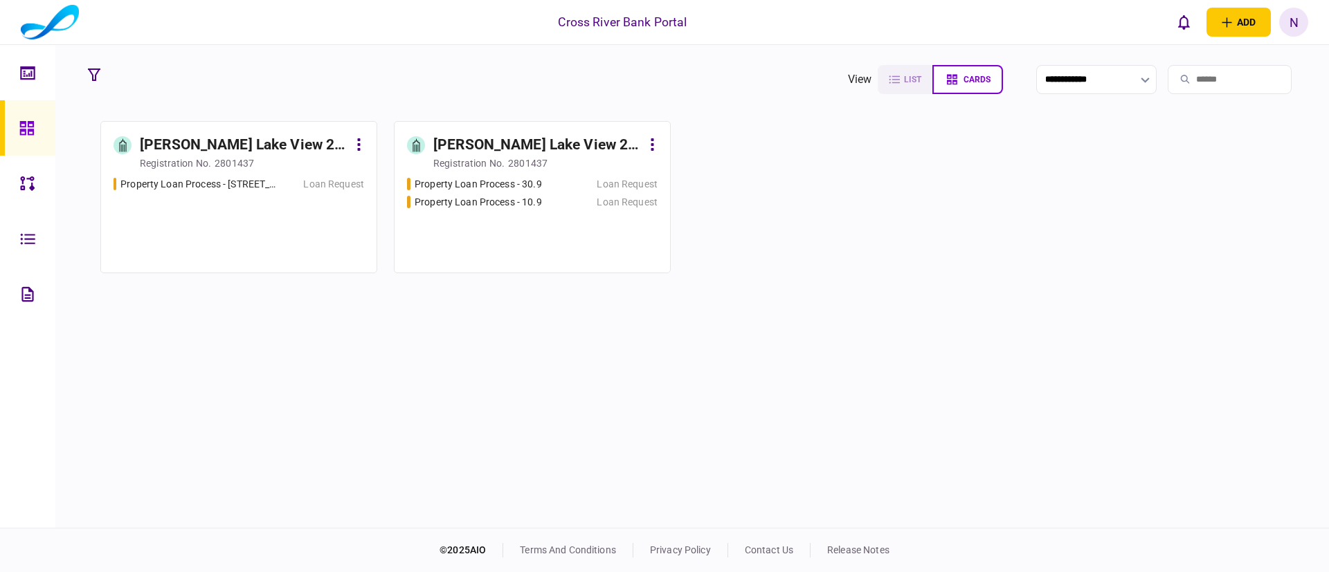
click at [519, 138] on div "[PERSON_NAME] Lake View 2 LLC" at bounding box center [537, 145] width 208 height 22
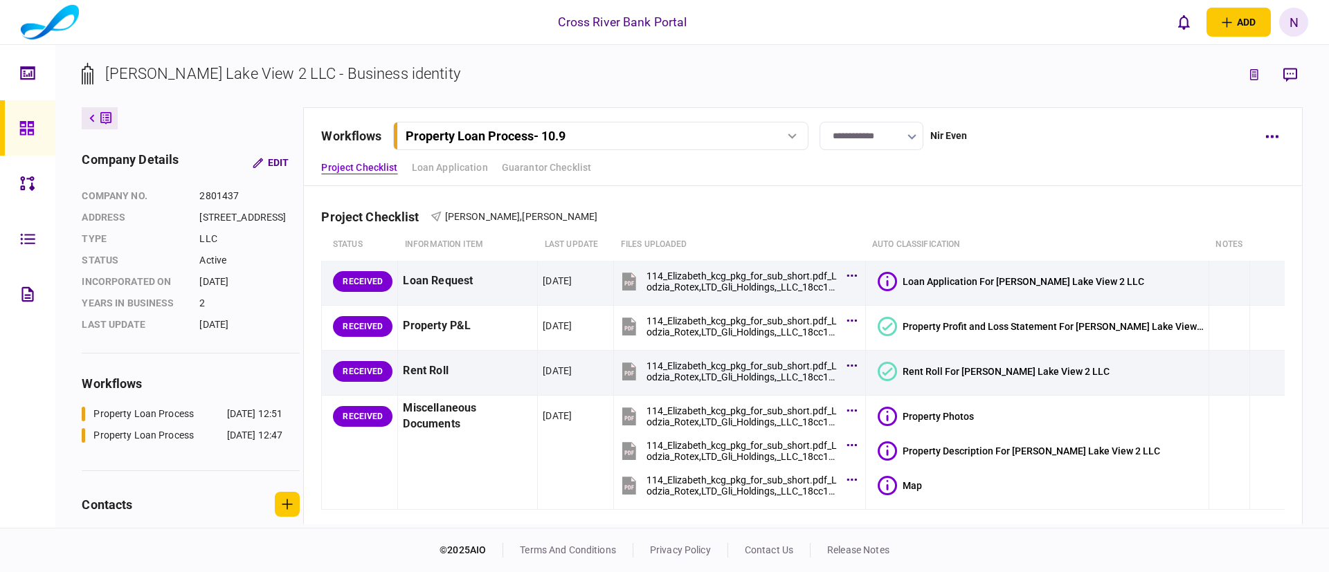
click at [763, 134] on div "Property Loan Process - 10.9" at bounding box center [585, 136] width 358 height 15
click at [604, 188] on link "Property Loan Process - 30.9 [DATE] 12:47" at bounding box center [602, 193] width 397 height 28
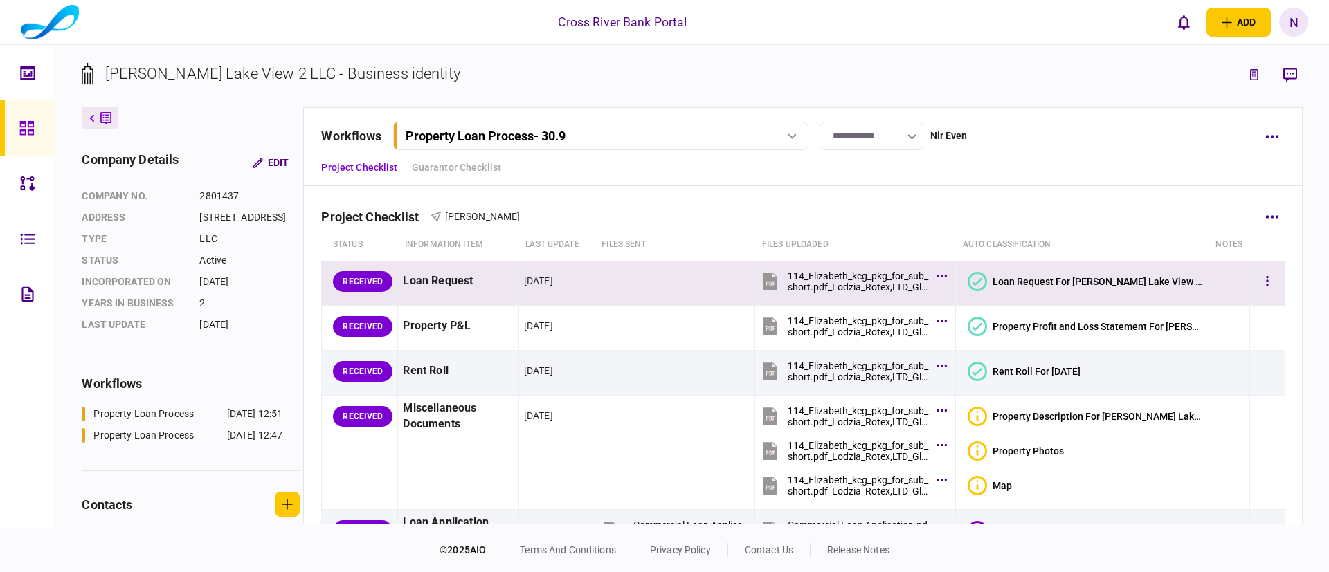
click at [890, 273] on icon at bounding box center [977, 281] width 19 height 19
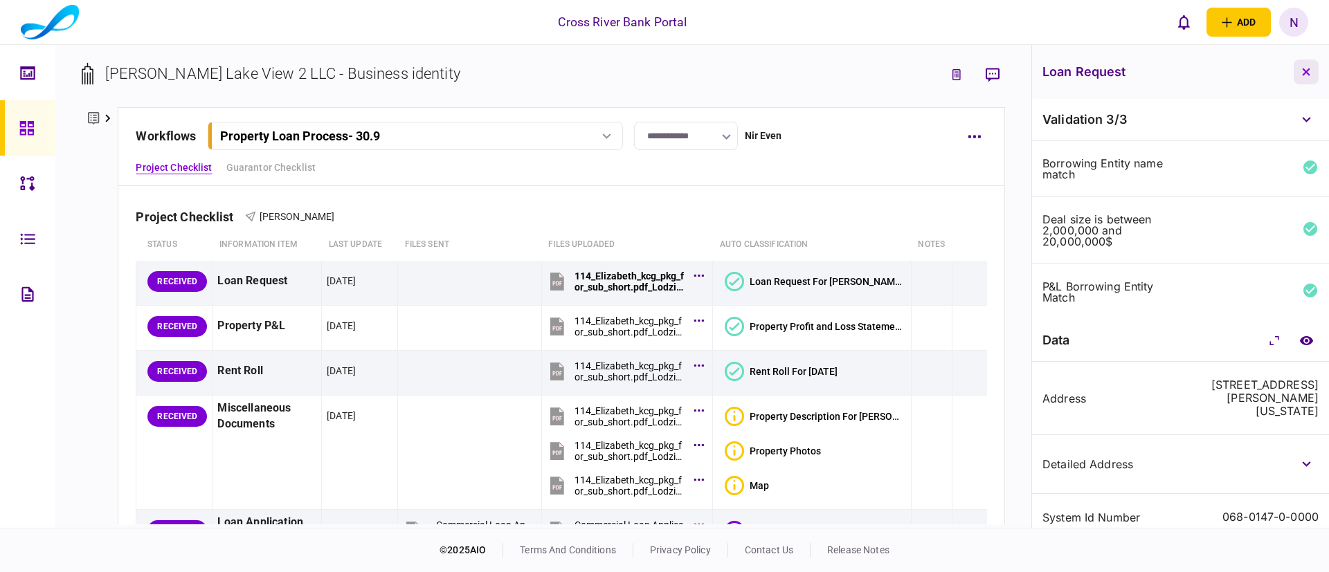
click at [890, 70] on button "button" at bounding box center [1306, 72] width 25 height 25
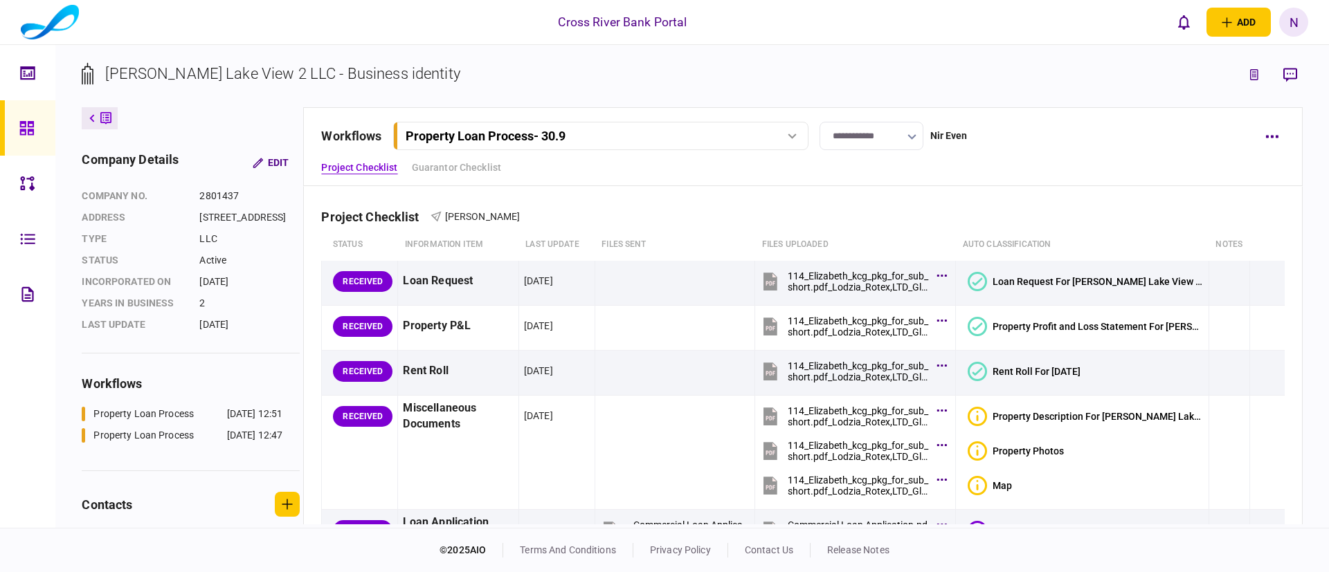
click at [890, 21] on div "N" at bounding box center [1293, 22] width 29 height 29
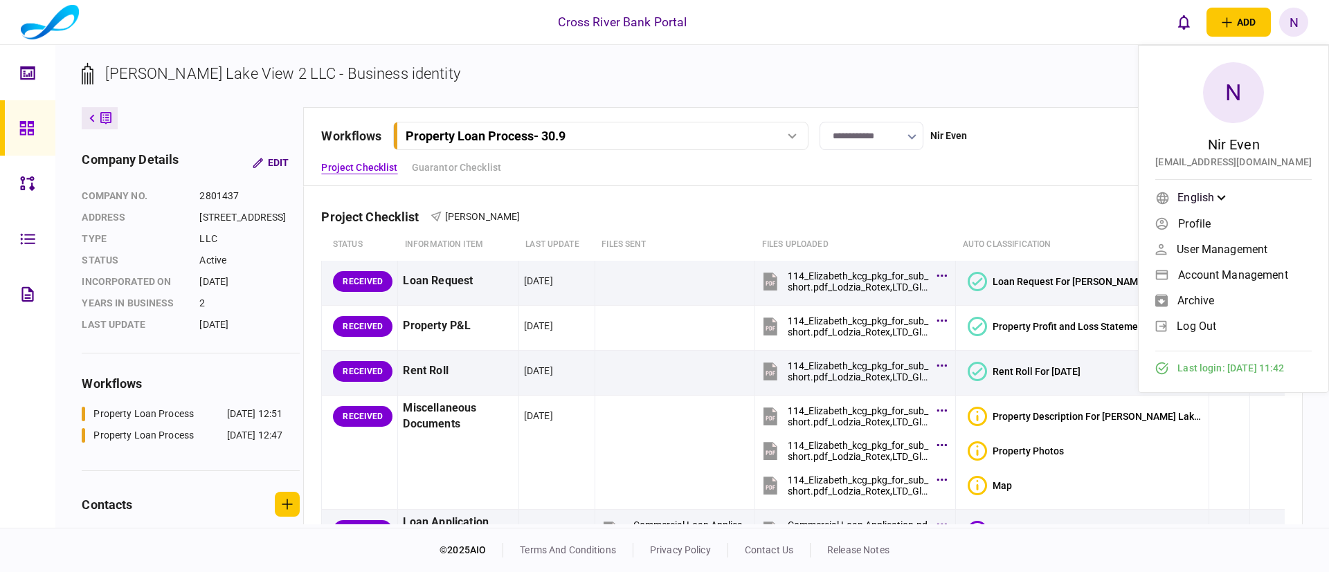
click at [890, 271] on span "Account management" at bounding box center [1232, 275] width 109 height 12
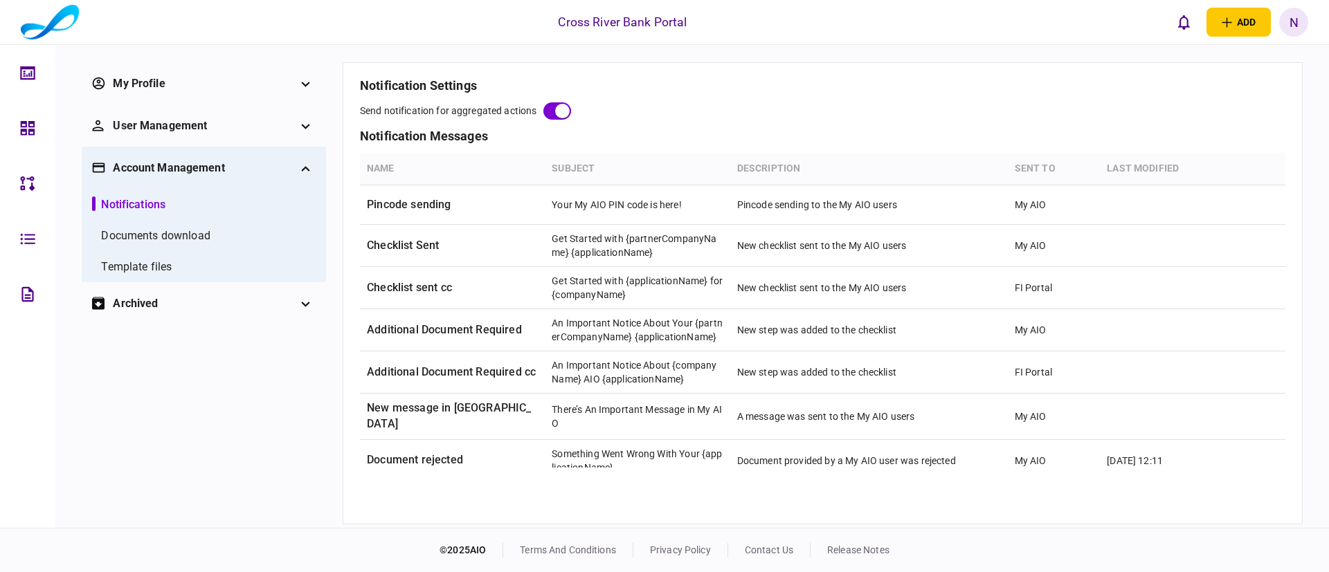
click at [167, 257] on li "Template files" at bounding box center [204, 266] width 224 height 31
click at [166, 272] on div "Template files" at bounding box center [136, 267] width 71 height 17
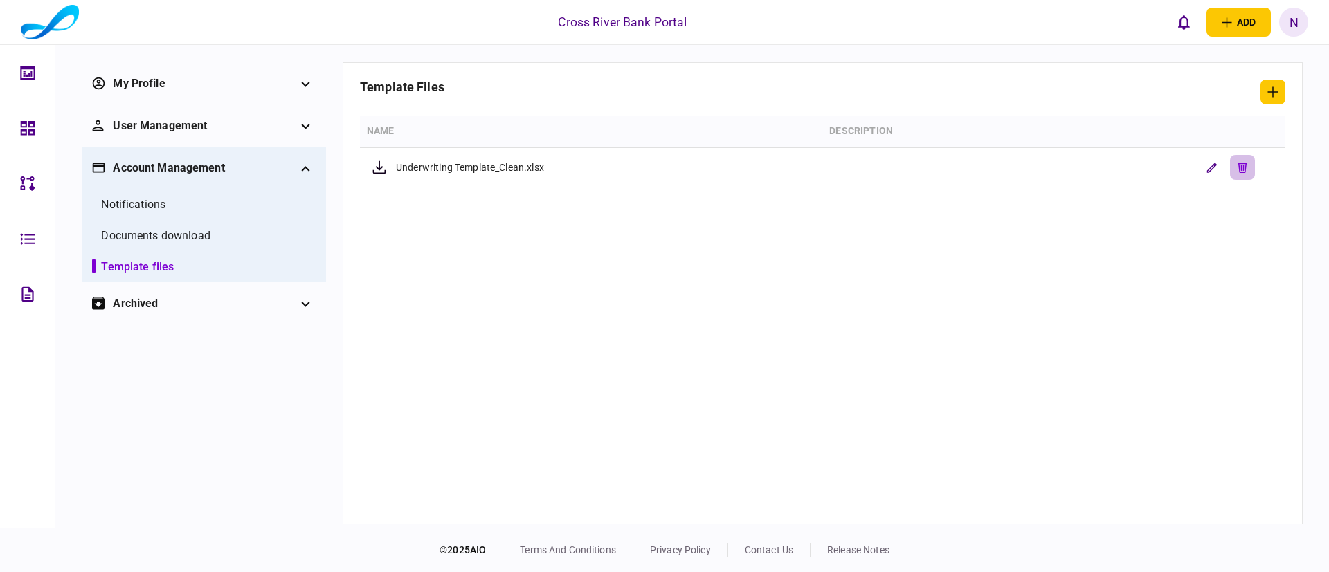
click at [890, 166] on icon "delete verification rule" at bounding box center [1243, 168] width 10 height 10
click at [890, 91] on icon "button" at bounding box center [1272, 92] width 11 height 11
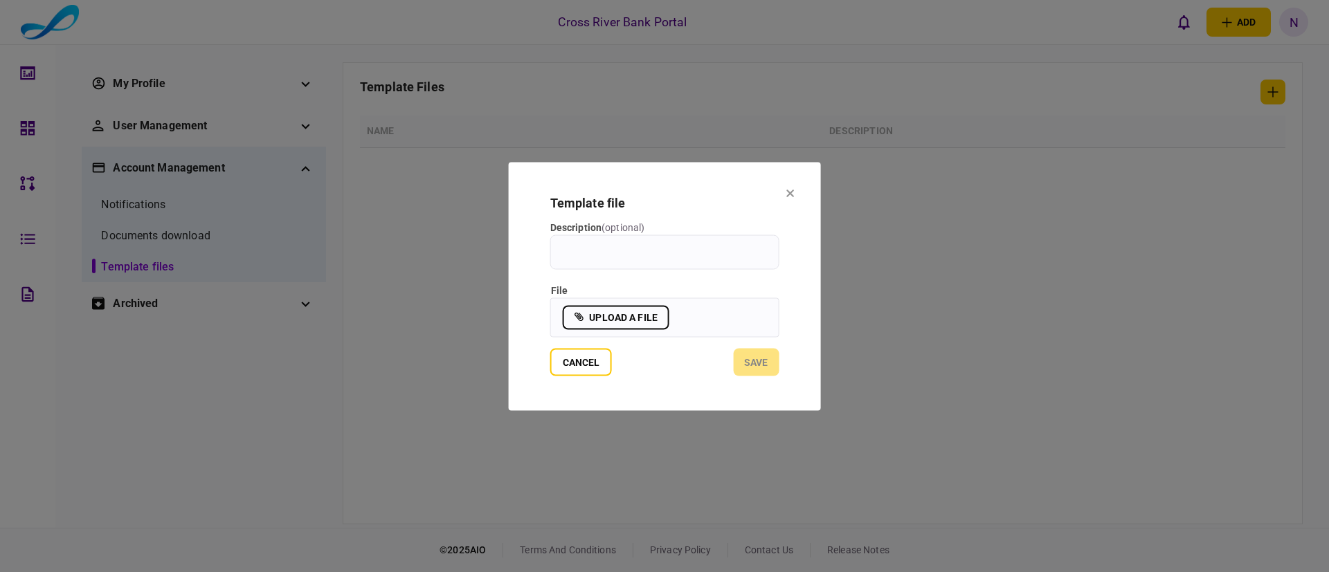
click at [668, 255] on input "Description ( optional )" at bounding box center [664, 252] width 229 height 35
type input "**********"
click at [626, 318] on label "upload a file" at bounding box center [616, 317] width 107 height 24
click at [0, 0] on input "upload a file" at bounding box center [0, 0] width 0 height 0
click at [769, 360] on button "save" at bounding box center [756, 362] width 46 height 28
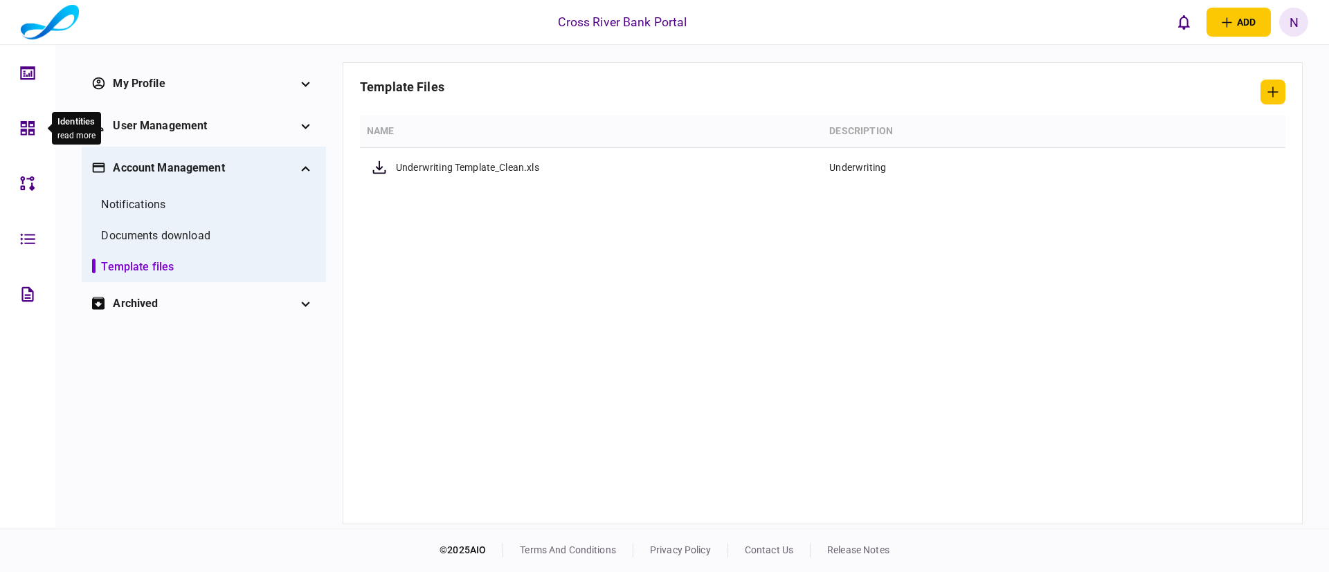
click at [23, 132] on icon at bounding box center [27, 128] width 15 height 16
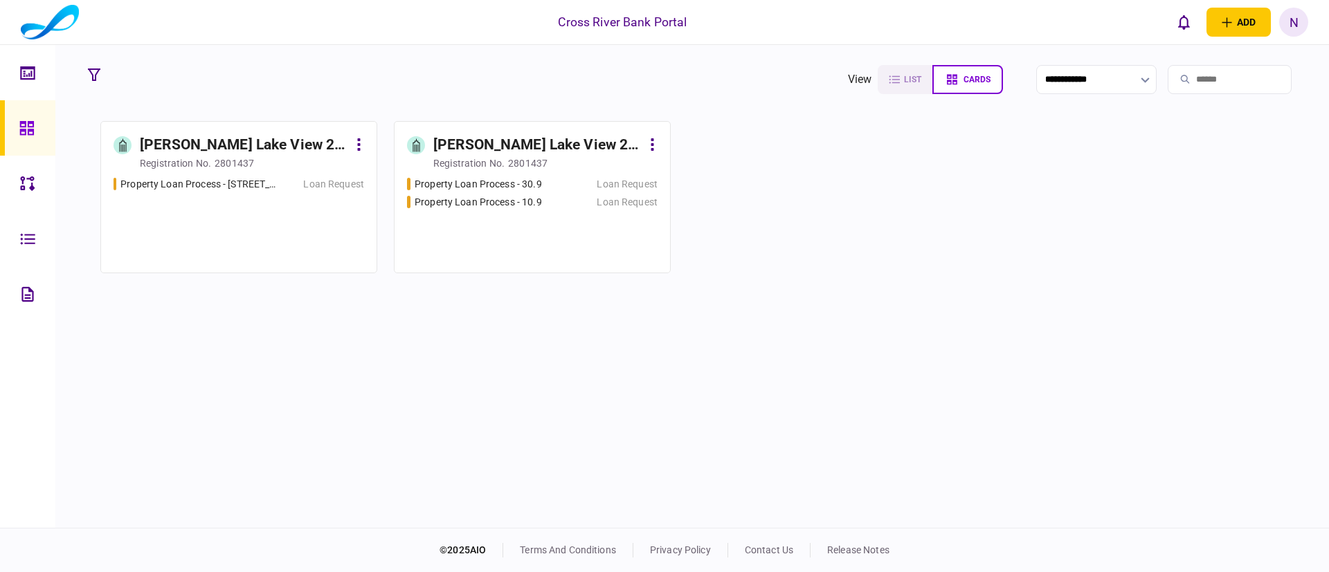
click at [443, 138] on div "[PERSON_NAME] Lake View 2 LLC" at bounding box center [537, 145] width 208 height 22
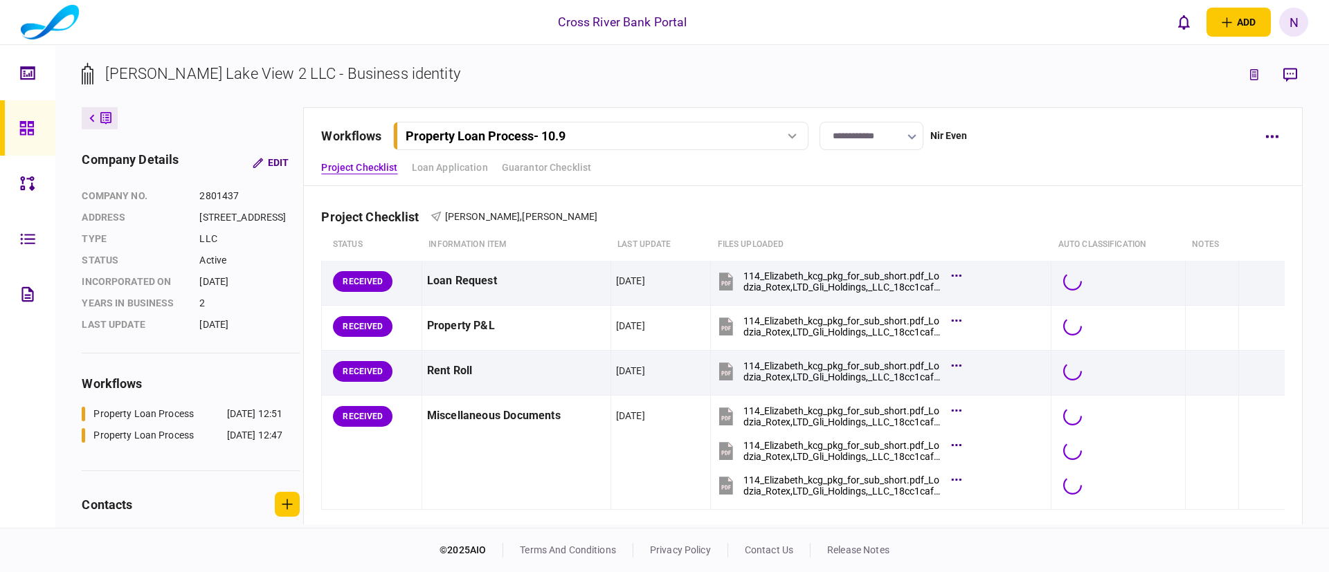
click at [443, 138] on div "Property Loan Process - 10.9" at bounding box center [486, 136] width 160 height 15
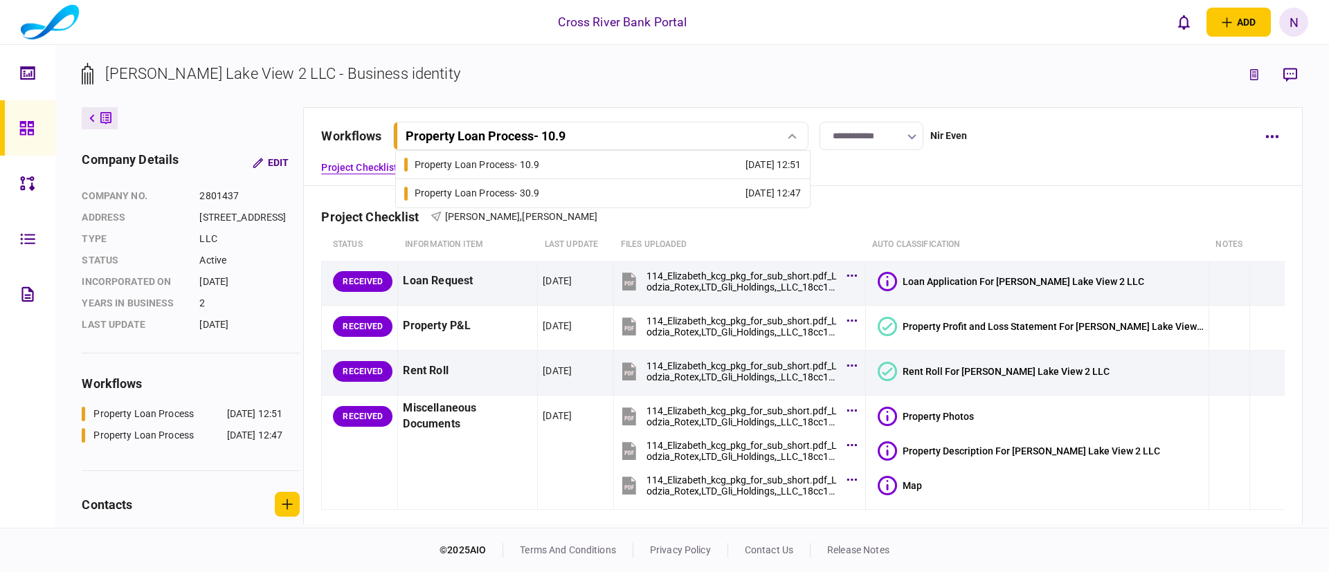
click at [461, 189] on div "Property Loan Process - 30.9" at bounding box center [477, 193] width 125 height 15
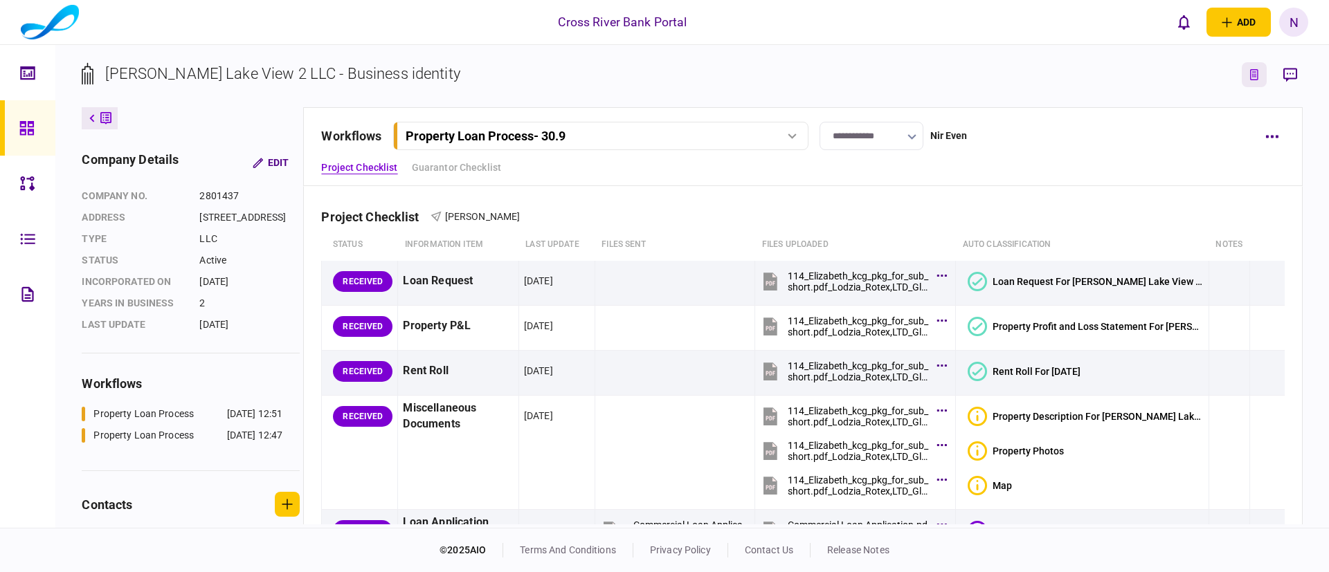
click at [890, 74] on button "link to underwriting page" at bounding box center [1254, 74] width 25 height 25
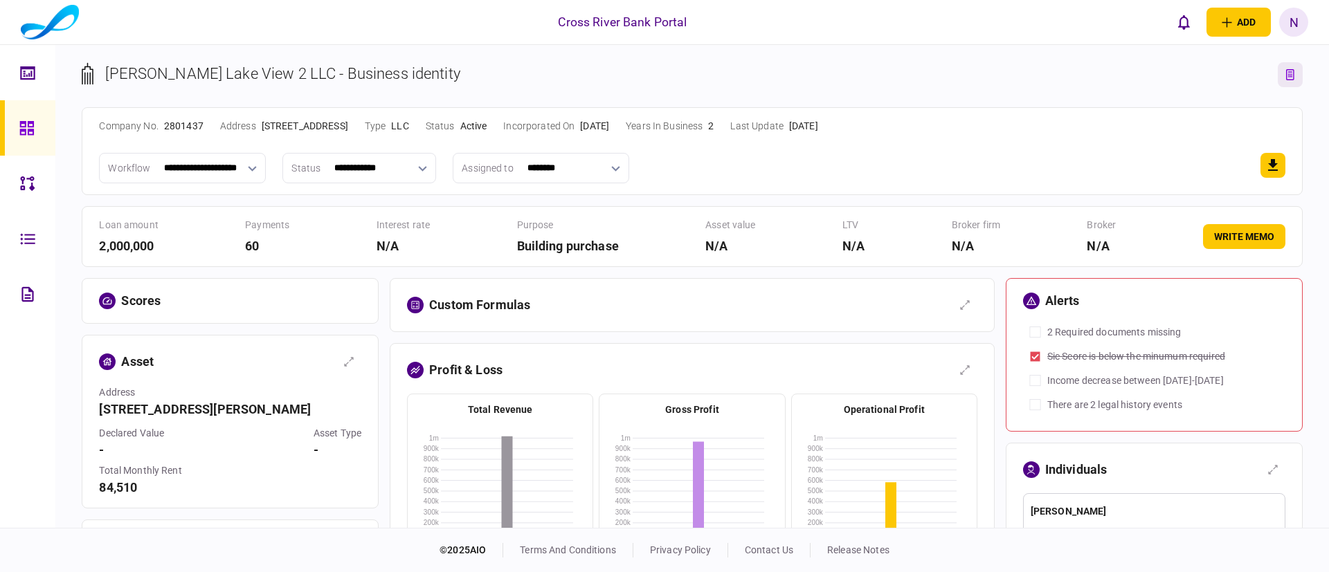
click at [890, 60] on div "**********" at bounding box center [692, 286] width 1274 height 483
click at [890, 166] on icon "Download Excel" at bounding box center [1273, 165] width 17 height 17
click at [890, 73] on icon "link to entity page" at bounding box center [1290, 74] width 8 height 11
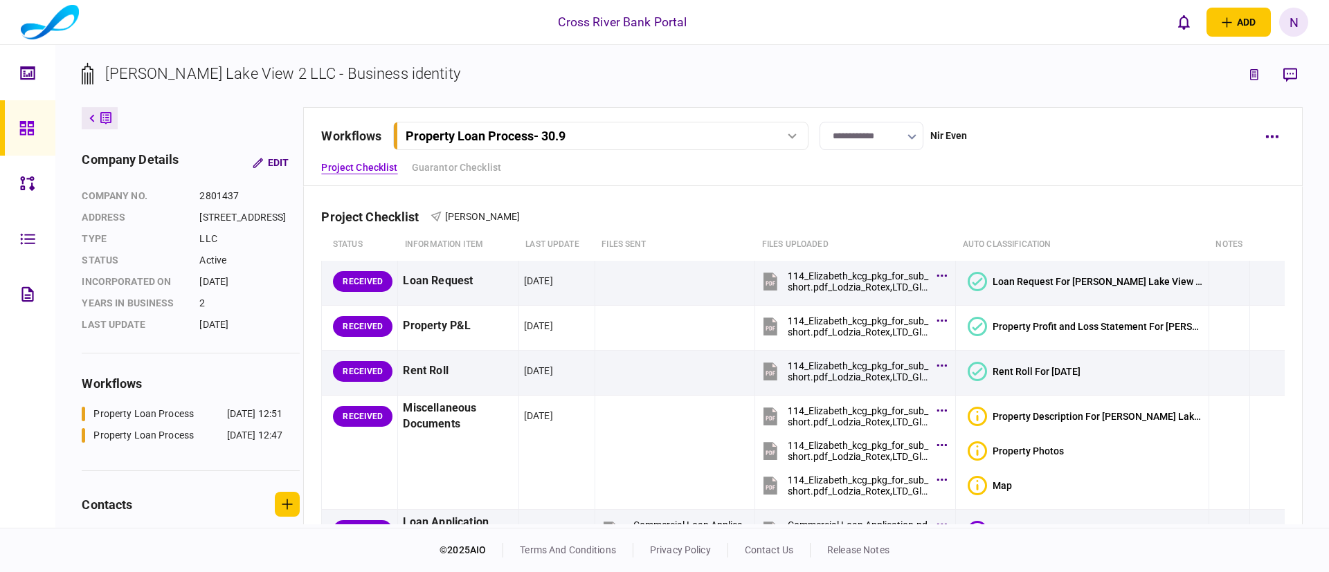
click at [741, 132] on div "Property Loan Process - 30.9" at bounding box center [585, 136] width 358 height 15
click at [540, 169] on div "Property Loan Process - 10.9" at bounding box center [477, 165] width 125 height 15
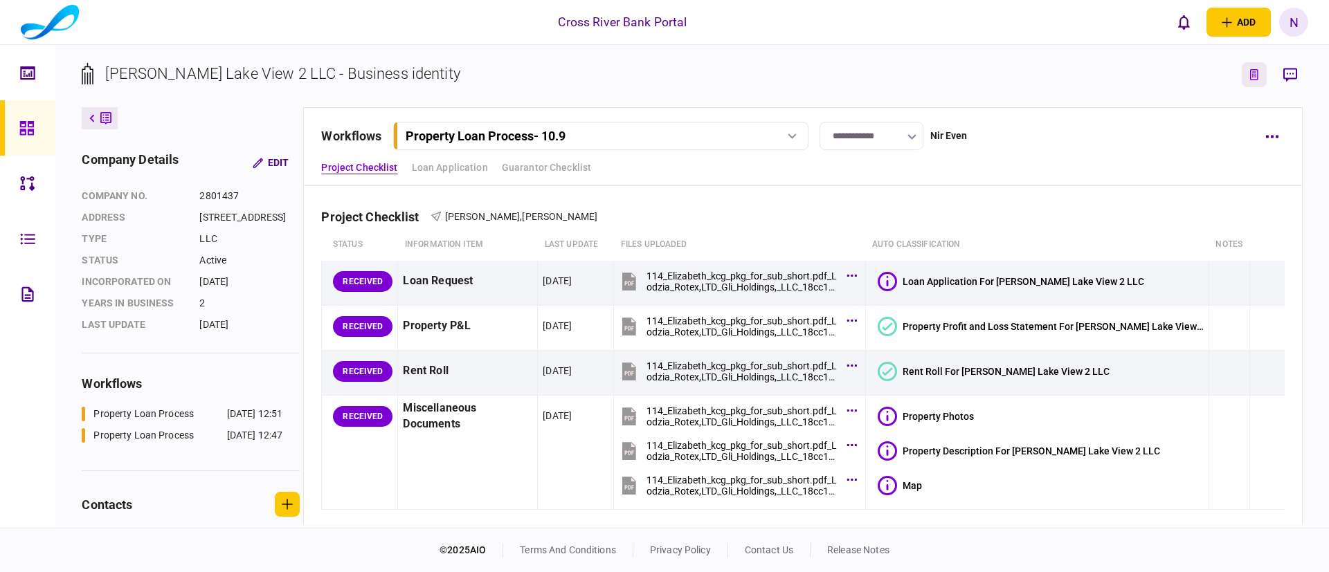
click at [890, 73] on button "link to underwriting page" at bounding box center [1254, 74] width 25 height 25
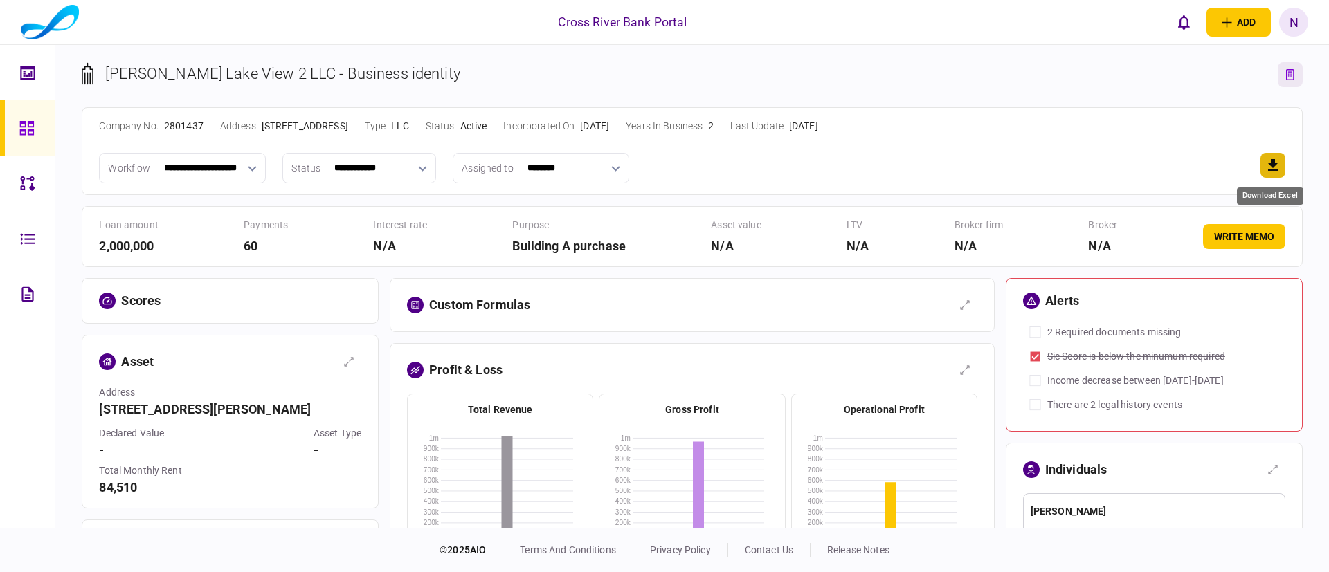
click at [890, 161] on icon "Download Excel" at bounding box center [1273, 165] width 17 height 17
click at [890, 24] on div "N" at bounding box center [1293, 22] width 29 height 29
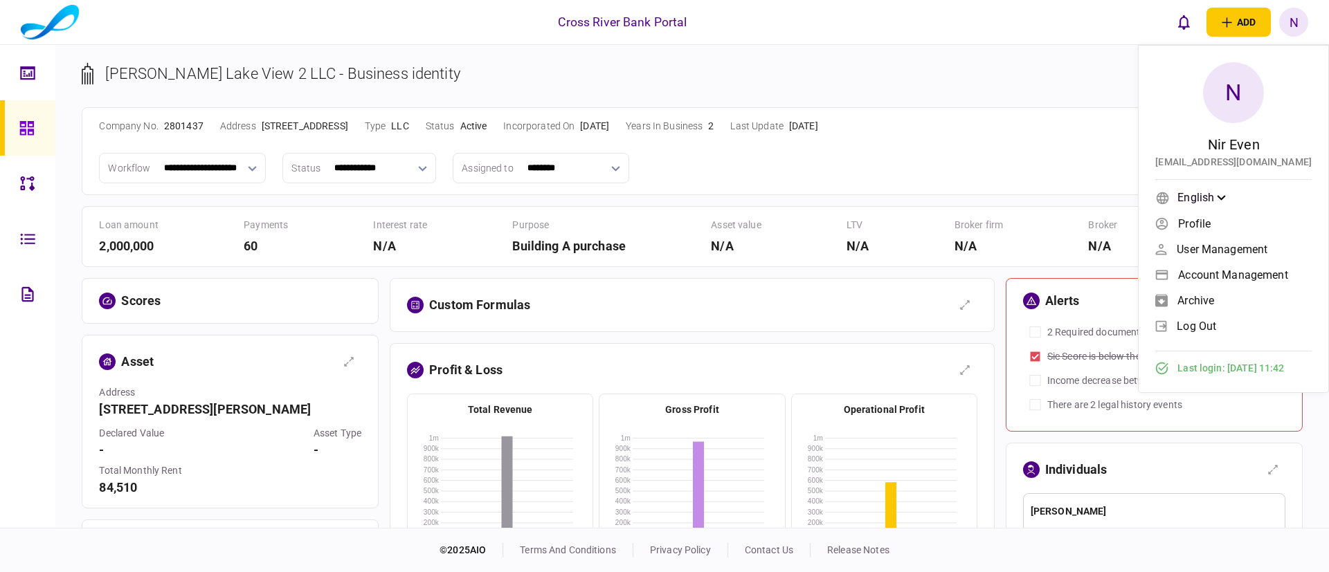
click at [890, 273] on span "Account management" at bounding box center [1232, 275] width 109 height 12
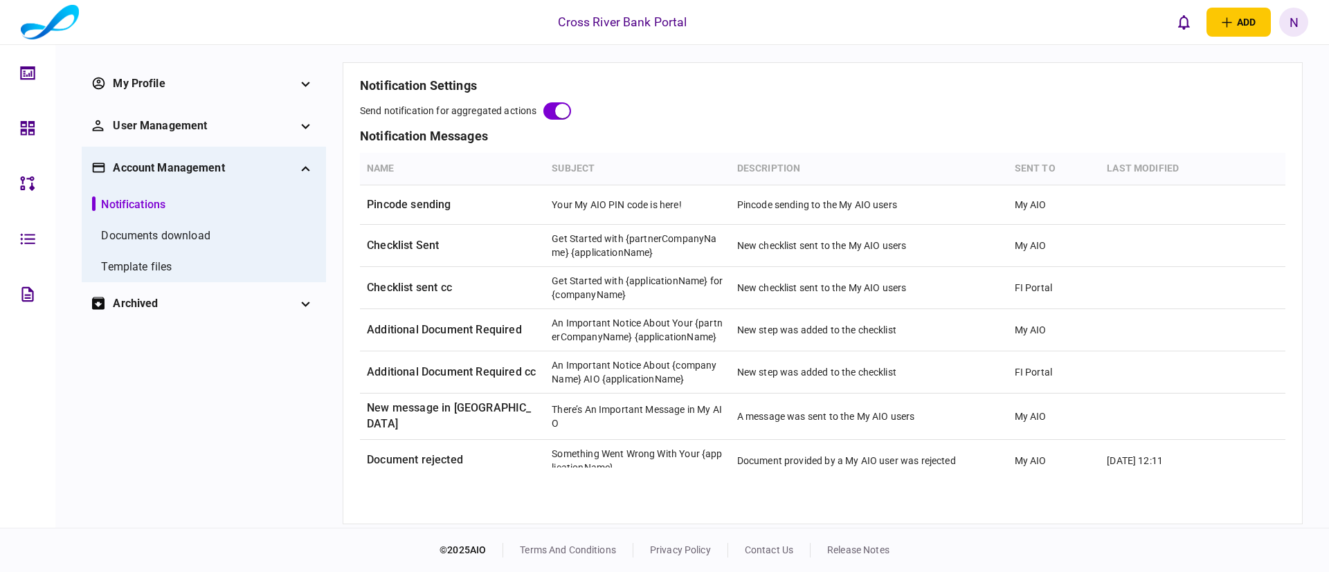
click at [156, 260] on div "Template files" at bounding box center [136, 267] width 71 height 17
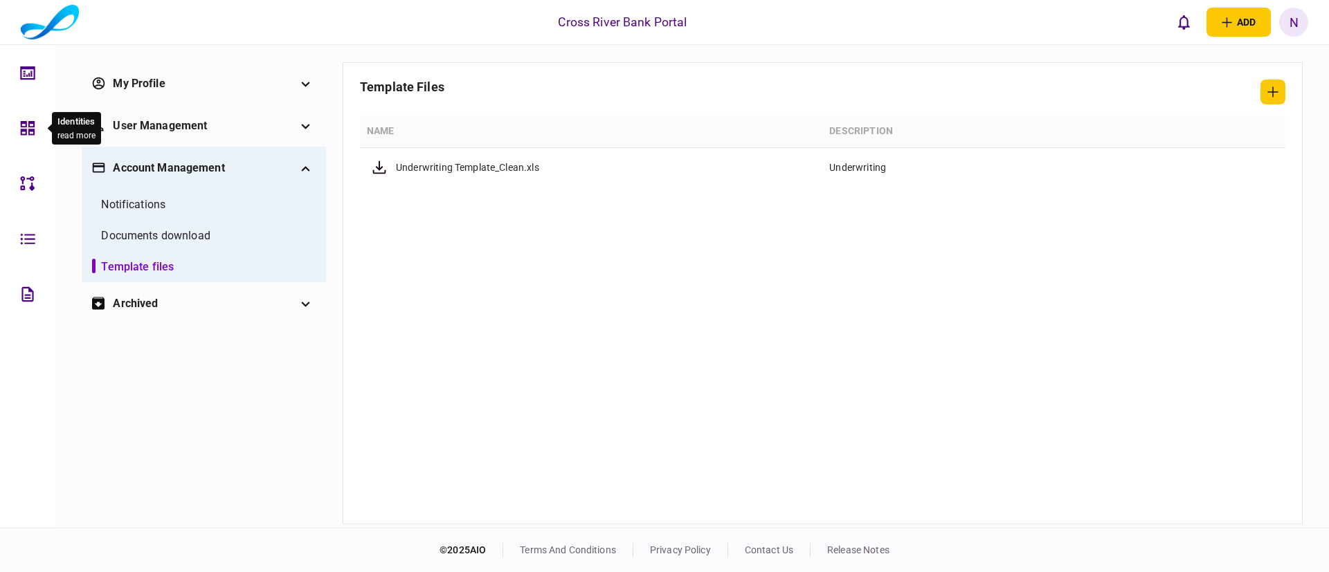
click at [24, 129] on icon at bounding box center [28, 128] width 14 height 14
